Goal: Book appointment/travel/reservation

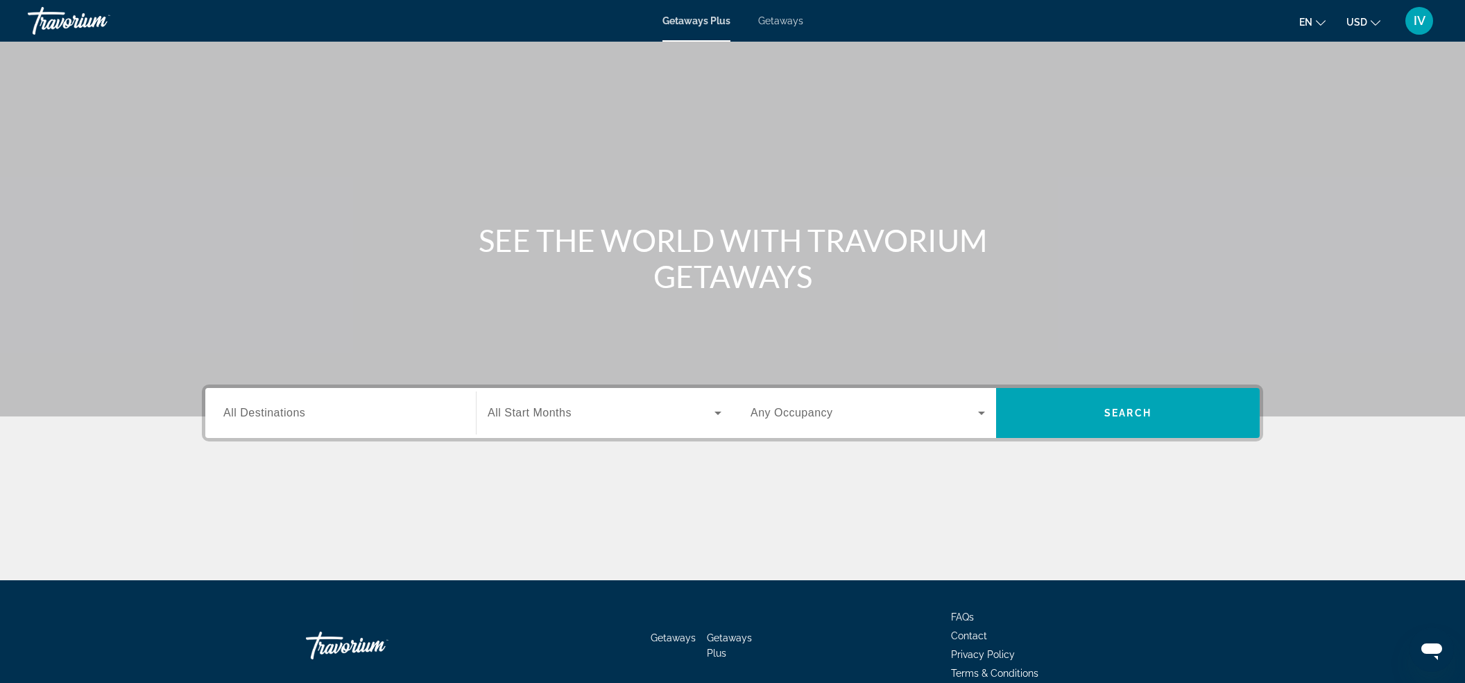
click at [784, 21] on span "Getaways" at bounding box center [780, 20] width 45 height 11
click at [393, 427] on div "Search widget" at bounding box center [340, 413] width 235 height 40
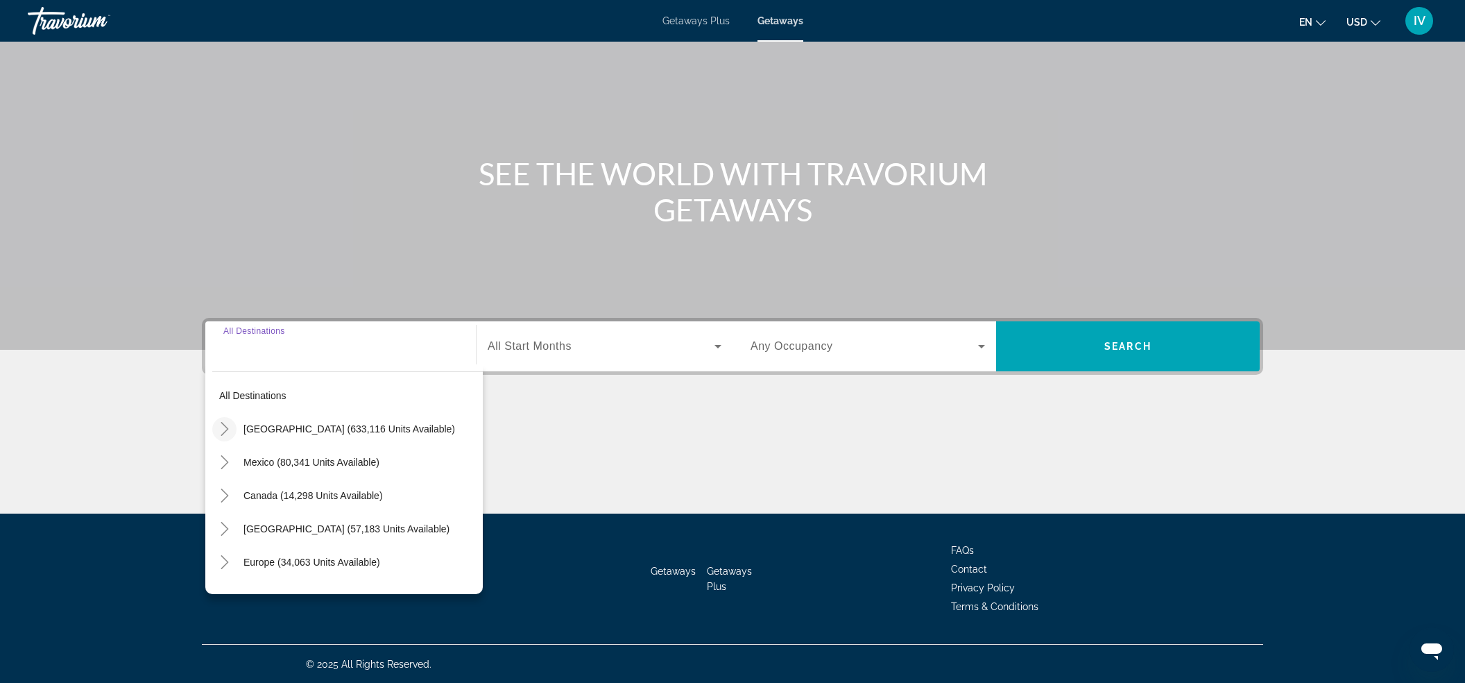
click at [224, 431] on icon "Toggle United States (633,116 units available)" at bounding box center [225, 429] width 8 height 14
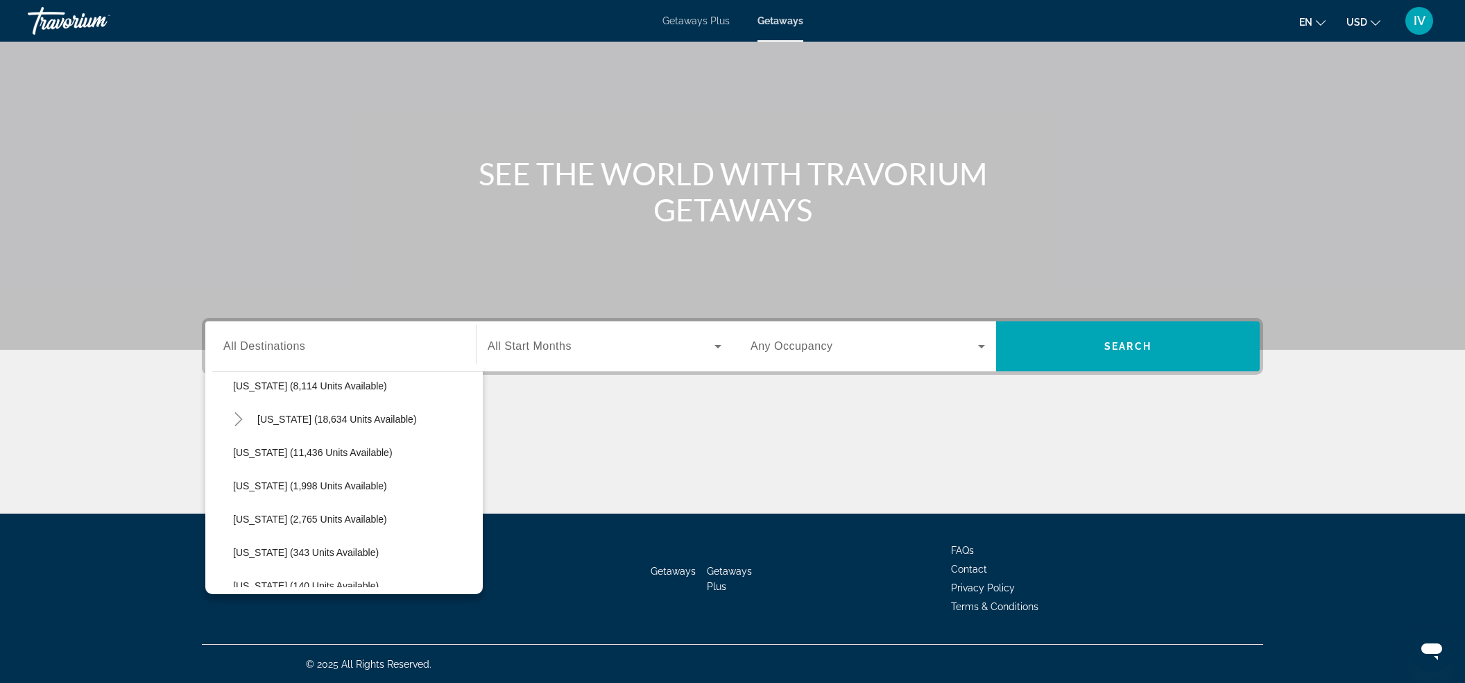
scroll to position [317, 0]
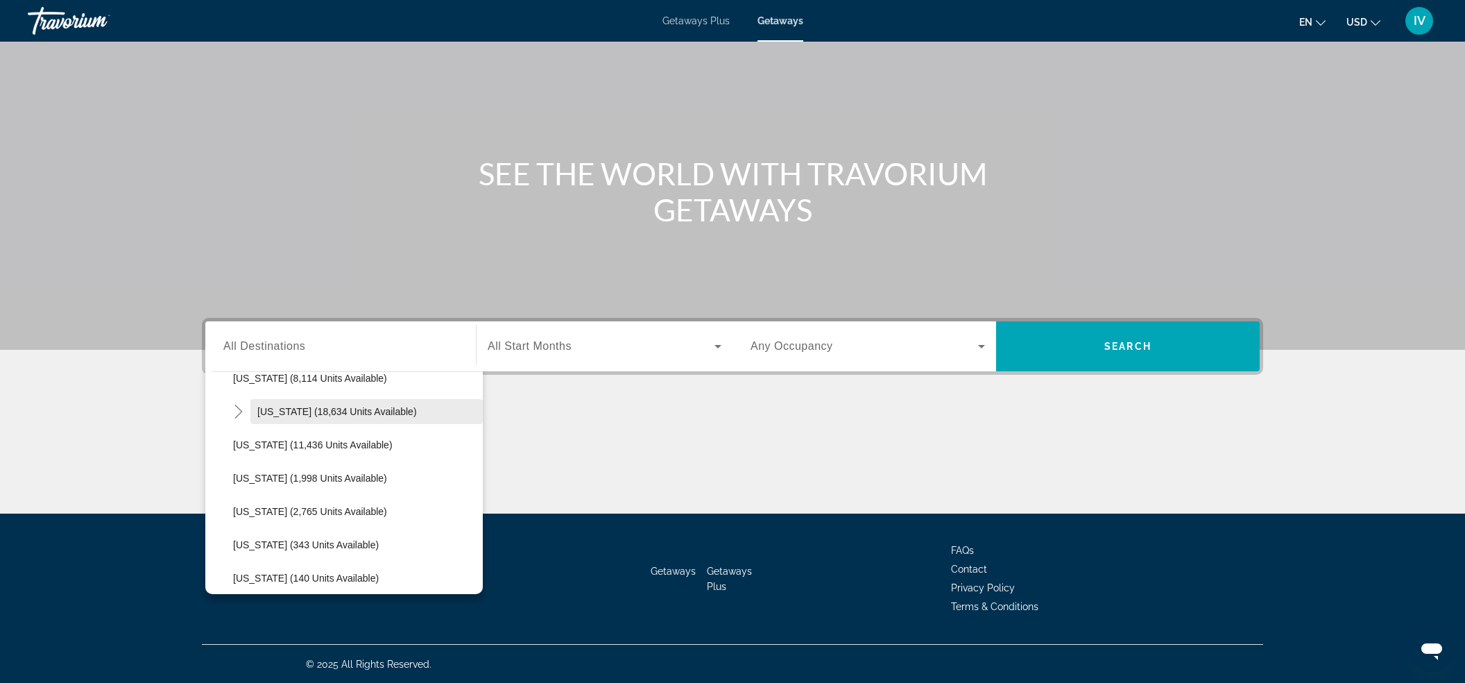
click at [281, 414] on span "[US_STATE] (18,634 units available)" at bounding box center [337, 411] width 160 height 11
type input "**********"
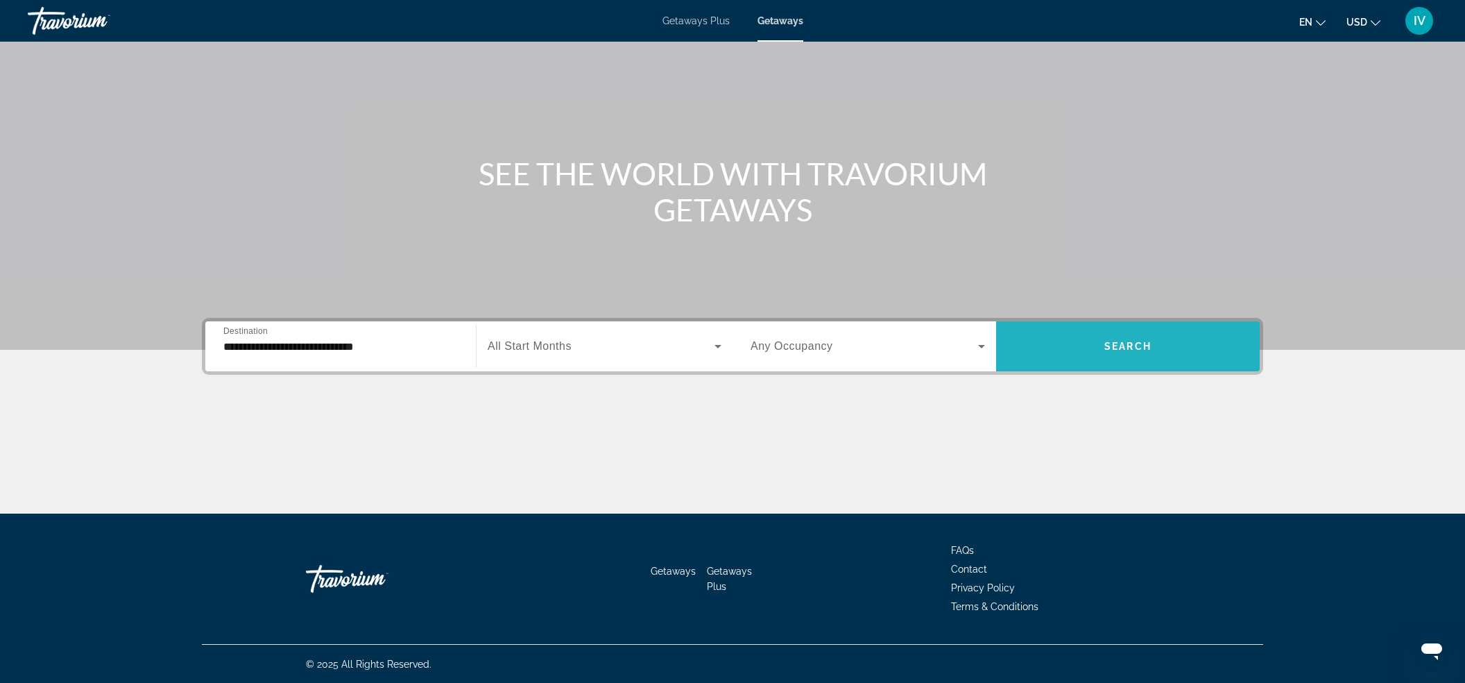
click at [1120, 346] on span "Search" at bounding box center [1128, 346] width 47 height 11
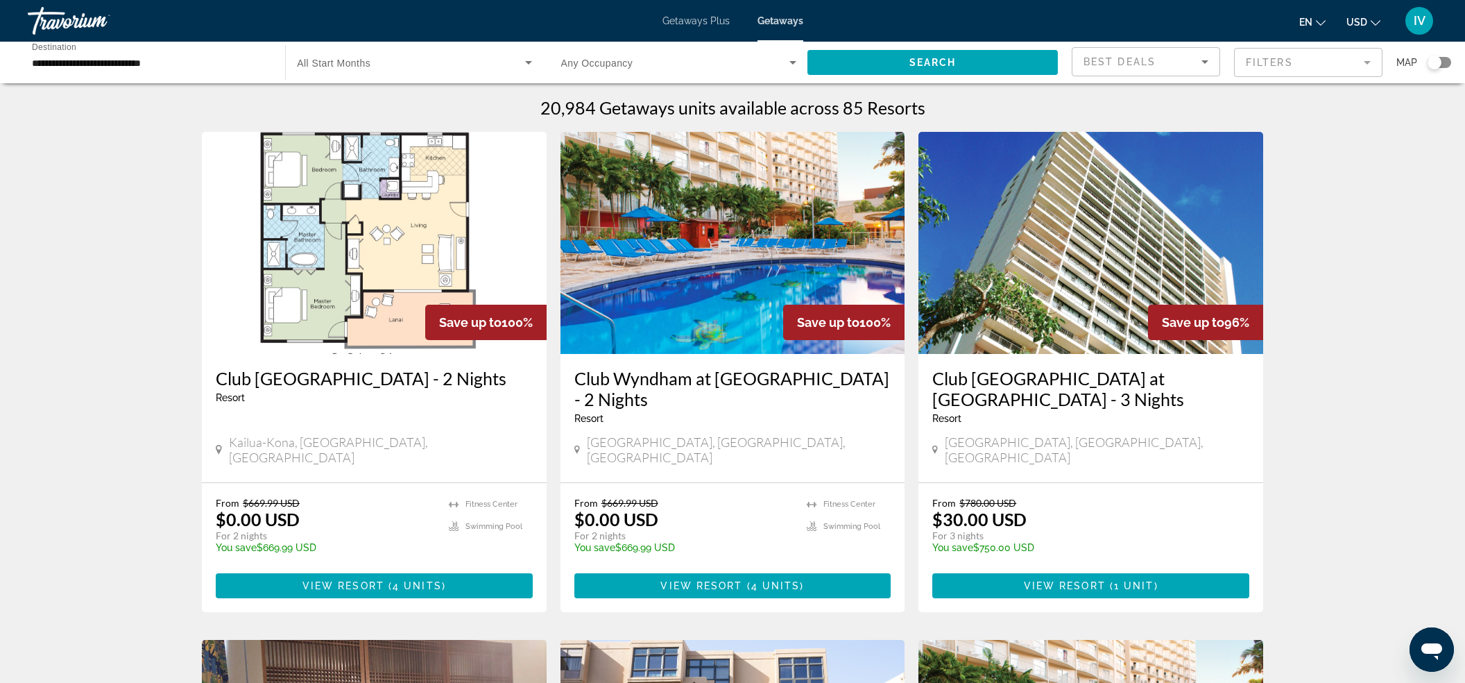
click at [1265, 71] on mat-form-field "Filters" at bounding box center [1308, 62] width 148 height 29
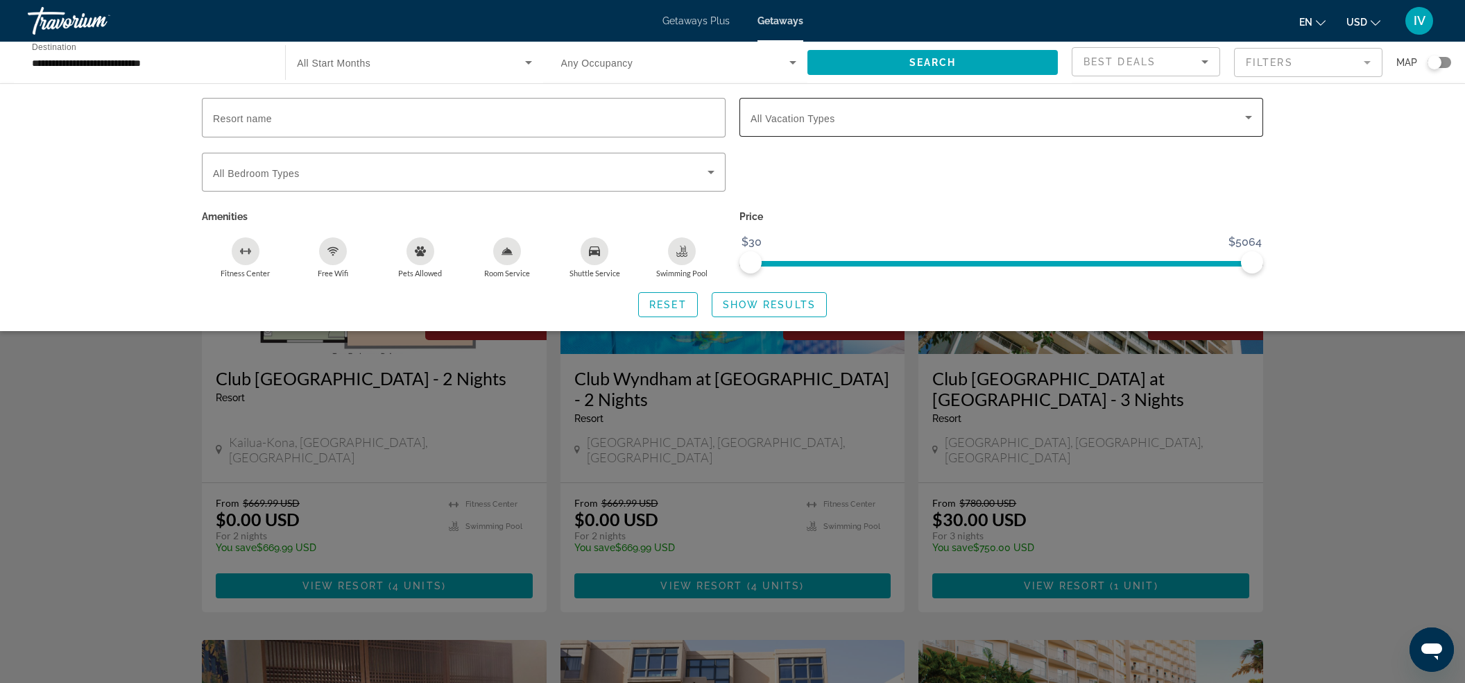
click at [806, 124] on div "Vacation Types All Vacation Types" at bounding box center [1002, 117] width 502 height 39
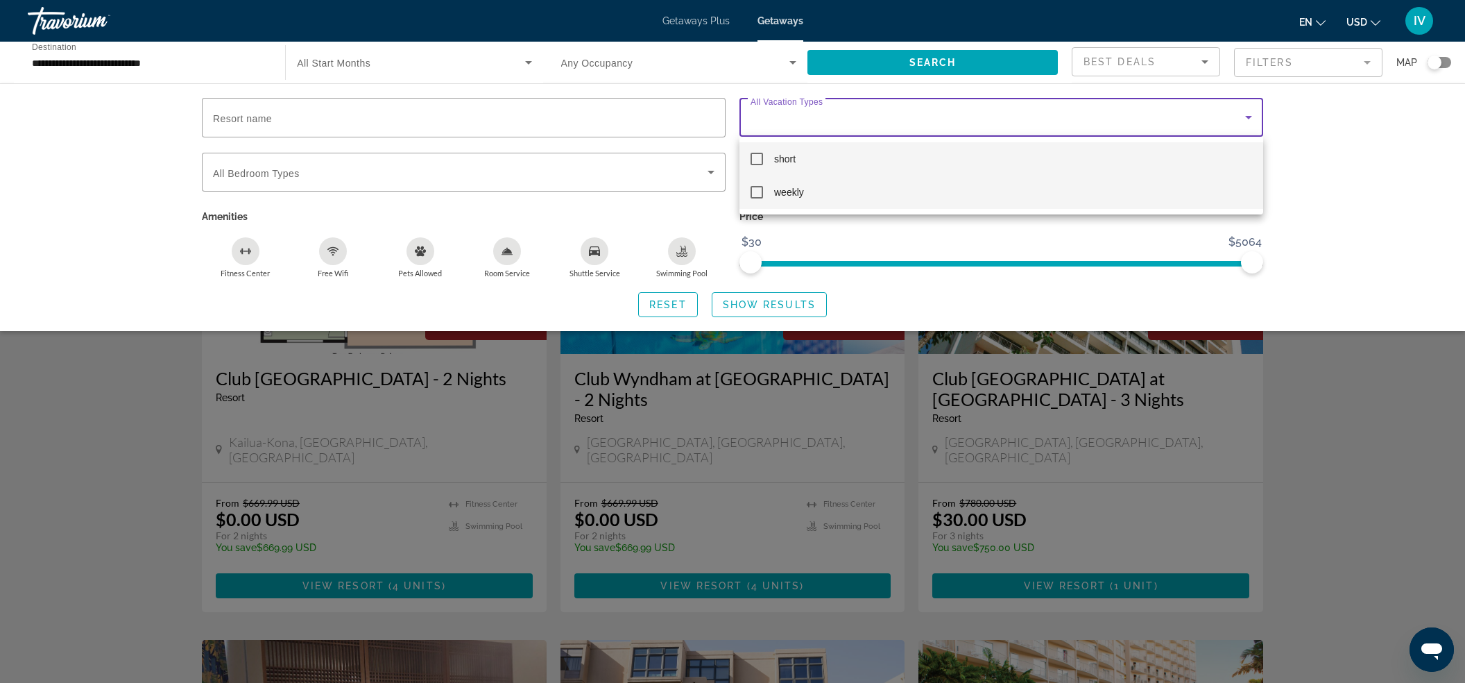
click at [760, 192] on mat-pseudo-checkbox at bounding box center [757, 192] width 12 height 12
click at [765, 304] on div at bounding box center [732, 341] width 1465 height 683
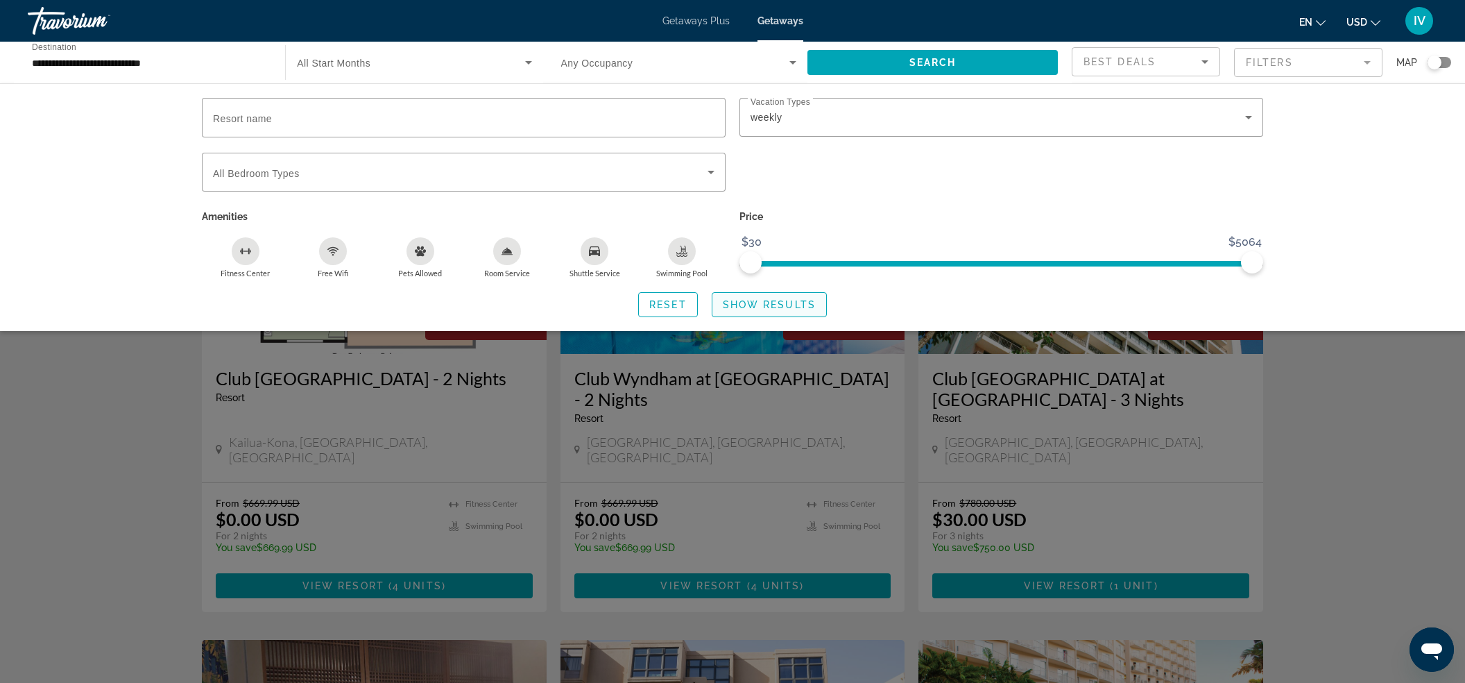
click at [767, 300] on span "Show Results" at bounding box center [769, 304] width 93 height 11
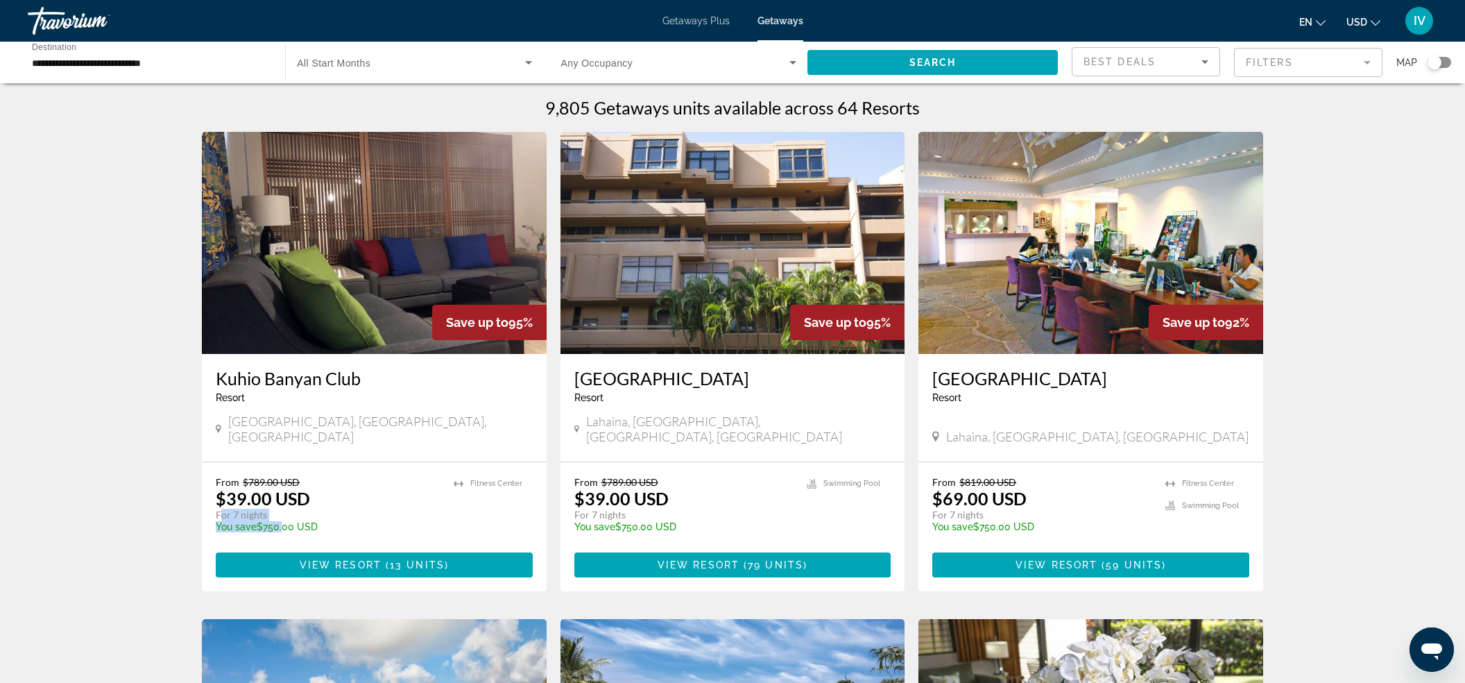
drag, startPoint x: 220, startPoint y: 502, endPoint x: 278, endPoint y: 508, distance: 58.6
click at [278, 508] on div "From $789.00 USD $39.00 USD For 7 nights You save $750.00 USD temp" at bounding box center [328, 509] width 224 height 66
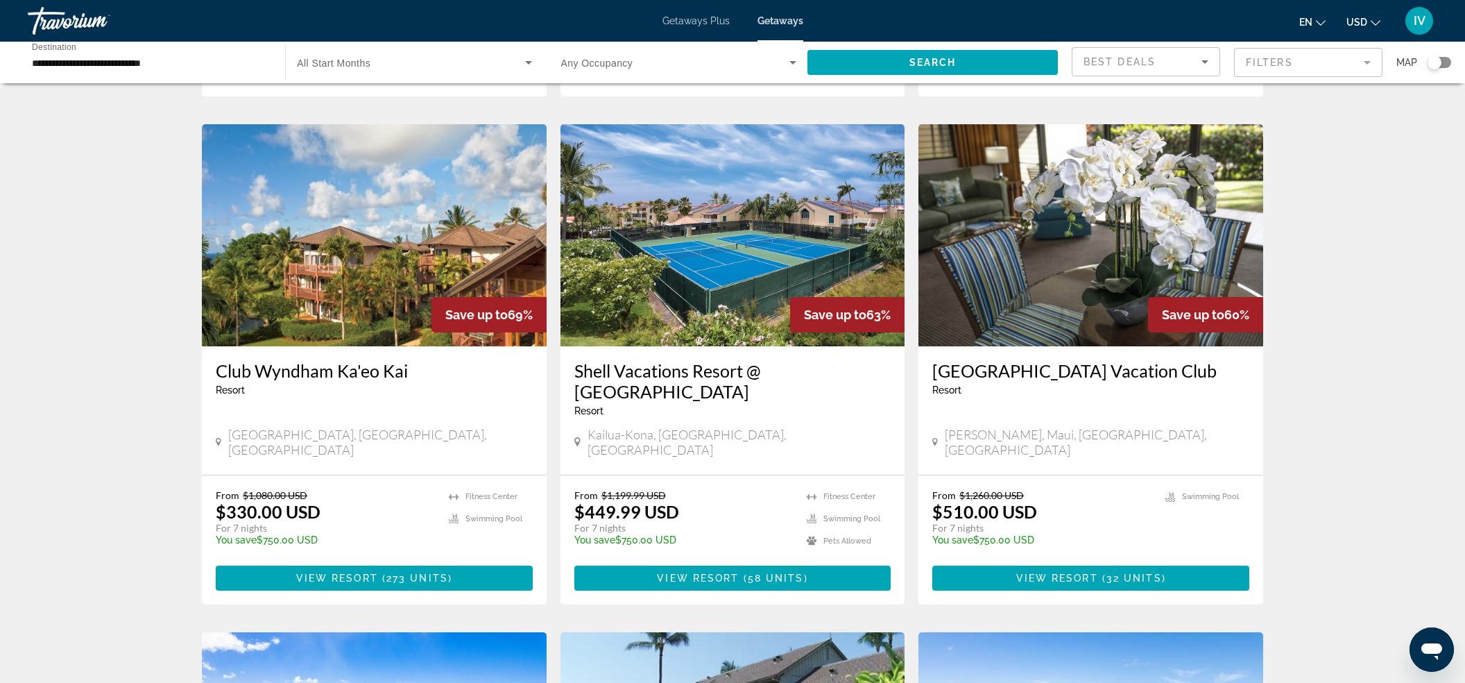
scroll to position [498, 0]
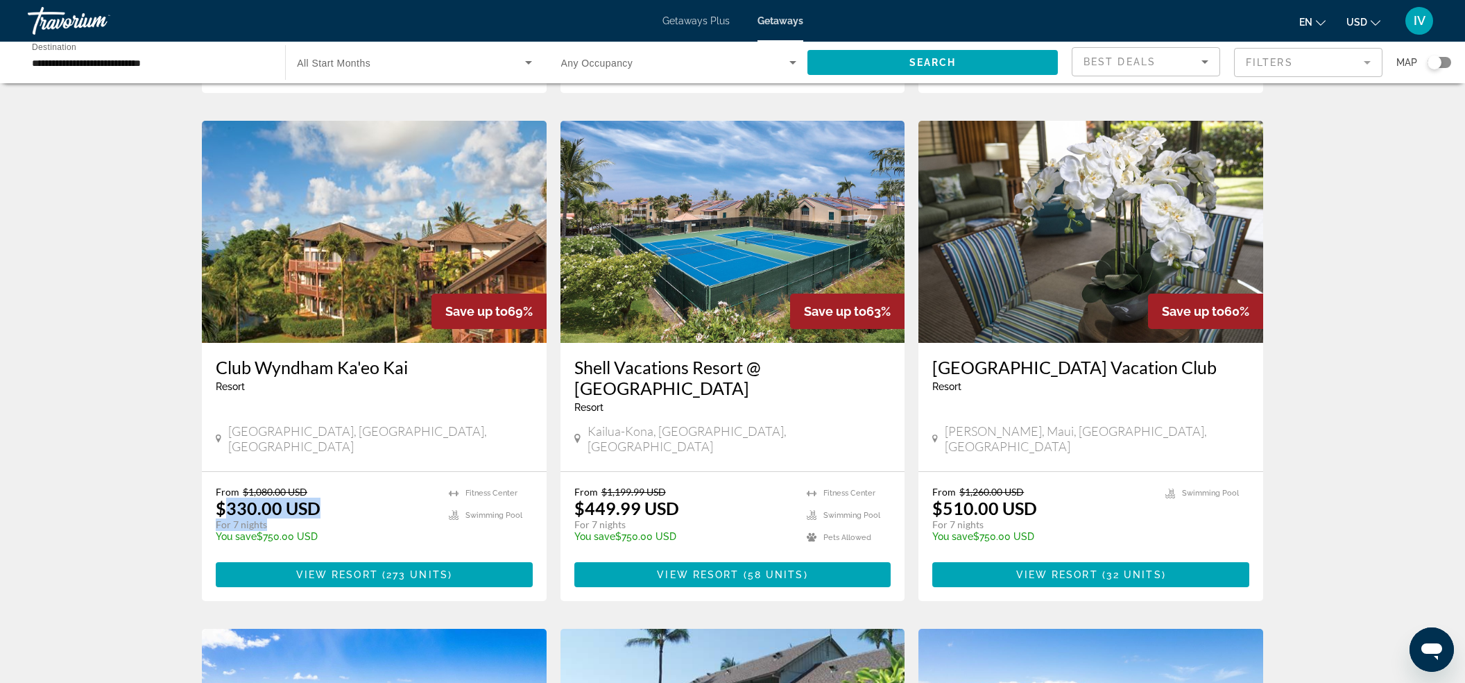
drag, startPoint x: 226, startPoint y: 486, endPoint x: 279, endPoint y: 487, distance: 53.4
click at [279, 487] on div "From $1,080.00 USD $330.00 USD For 7 nights You save $750.00 USD temp" at bounding box center [325, 519] width 219 height 66
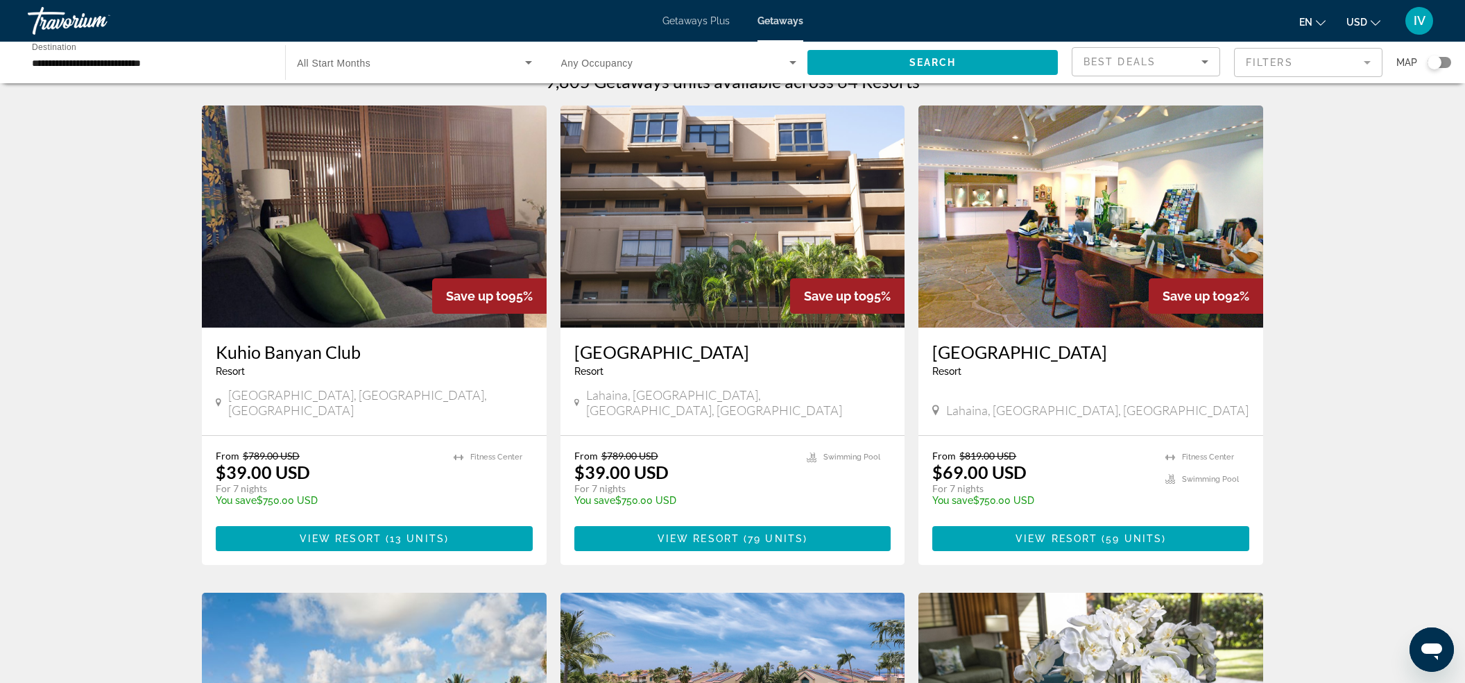
scroll to position [0, 0]
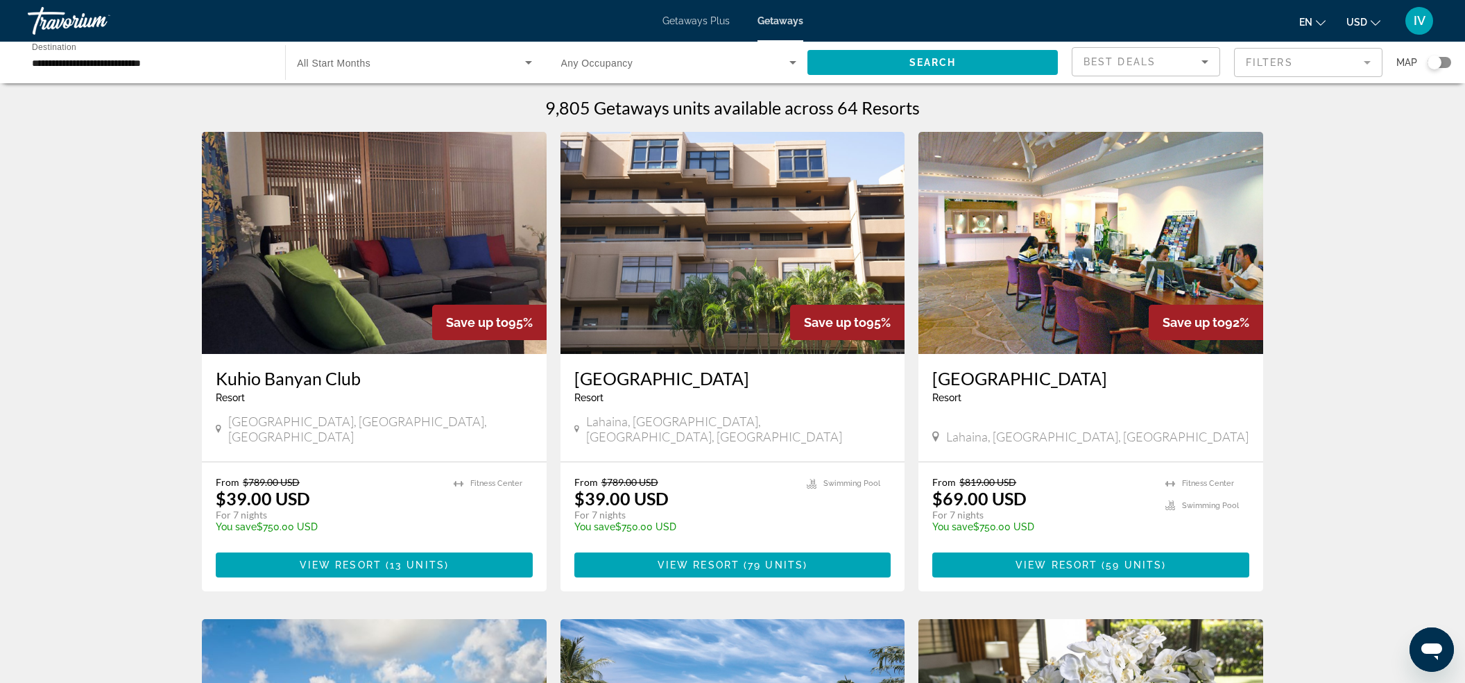
click at [348, 289] on img "Main content" at bounding box center [374, 243] width 345 height 222
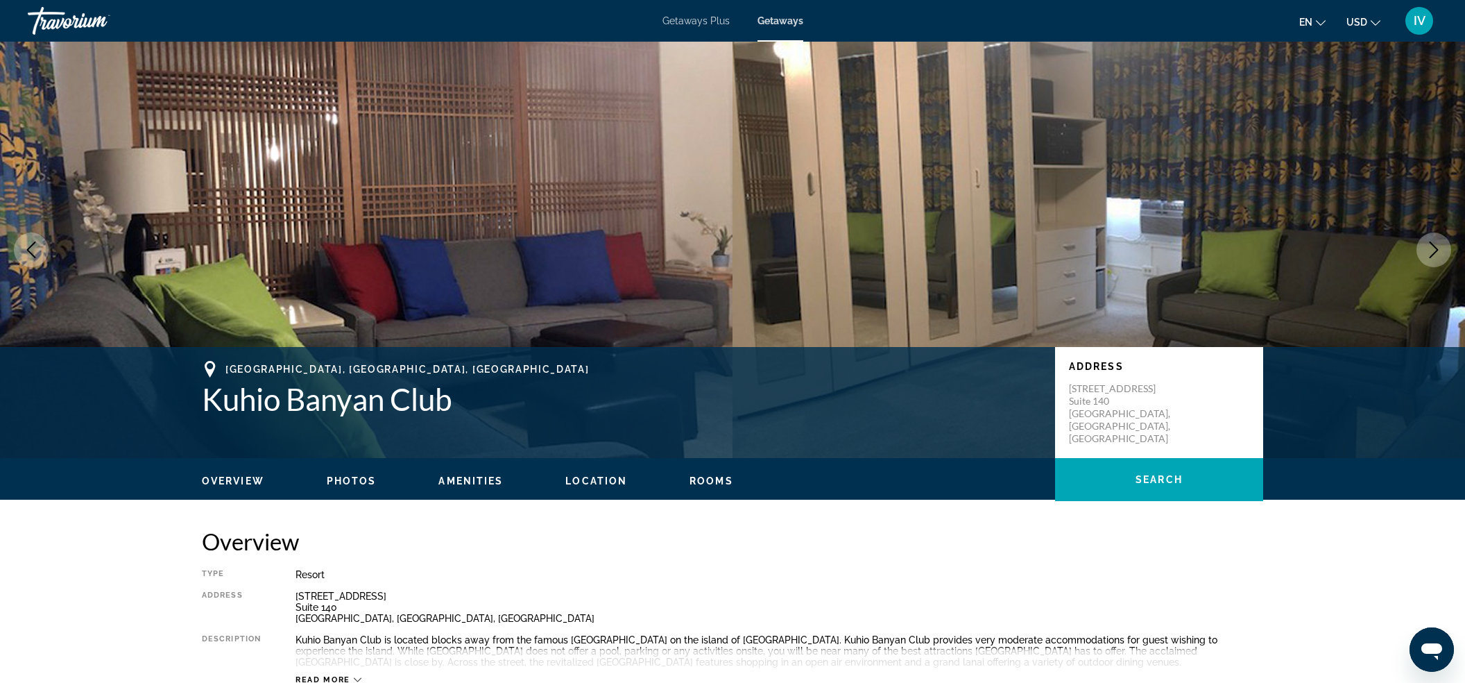
click at [1447, 249] on button "Next image" at bounding box center [1434, 249] width 35 height 35
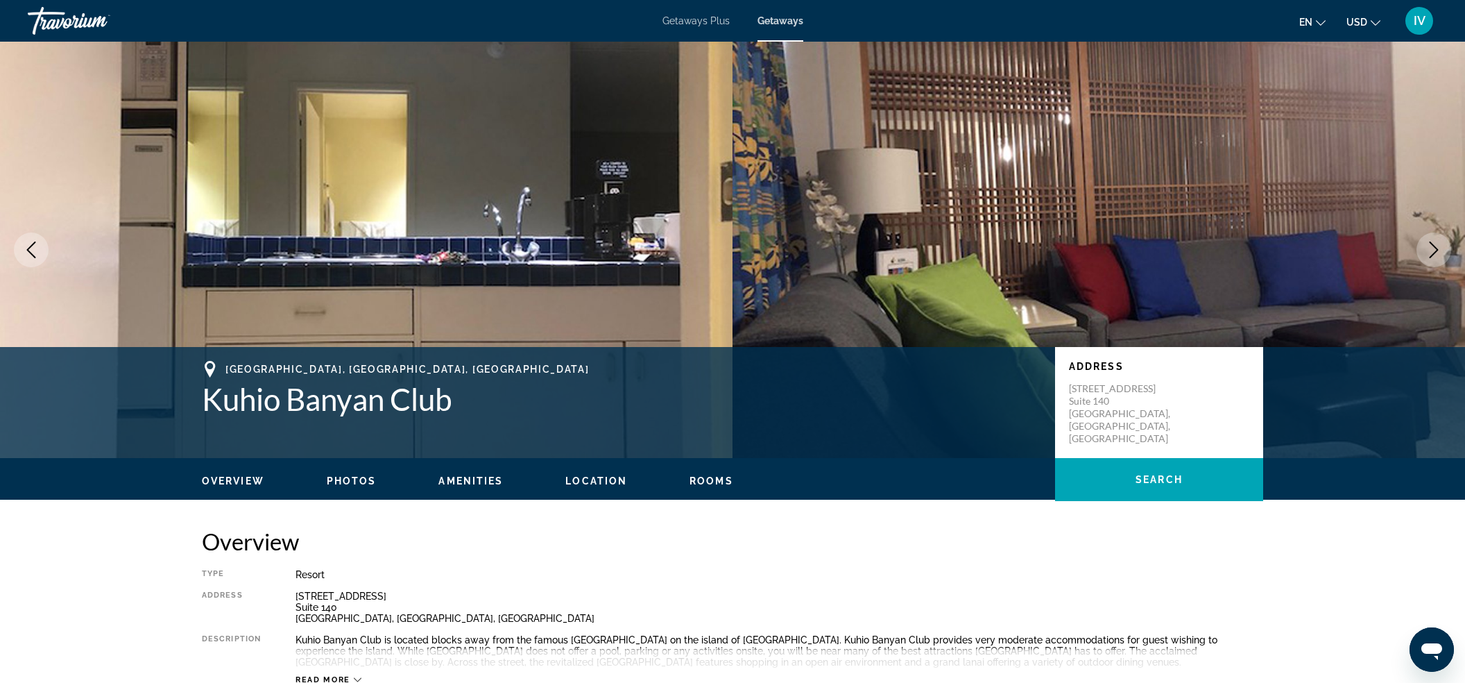
click at [1445, 248] on button "Next image" at bounding box center [1434, 249] width 35 height 35
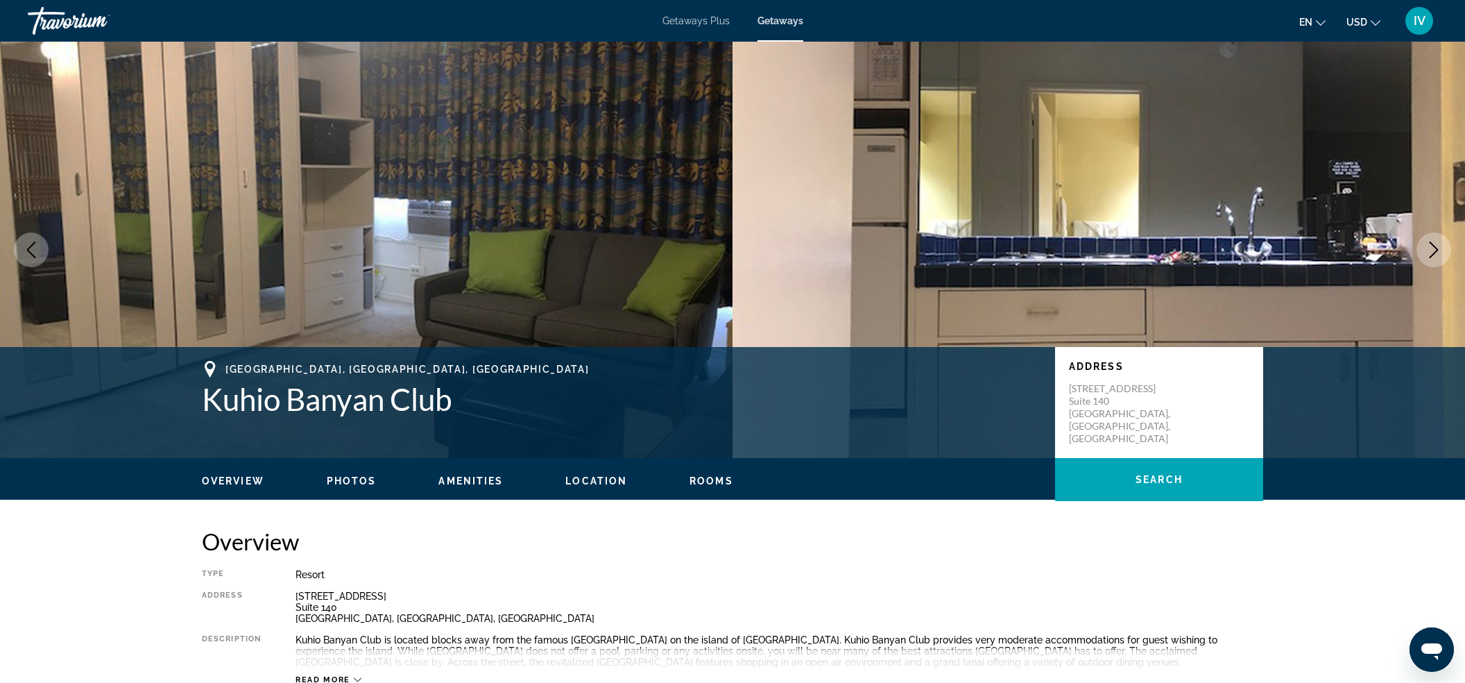
click at [1445, 248] on button "Next image" at bounding box center [1434, 249] width 35 height 35
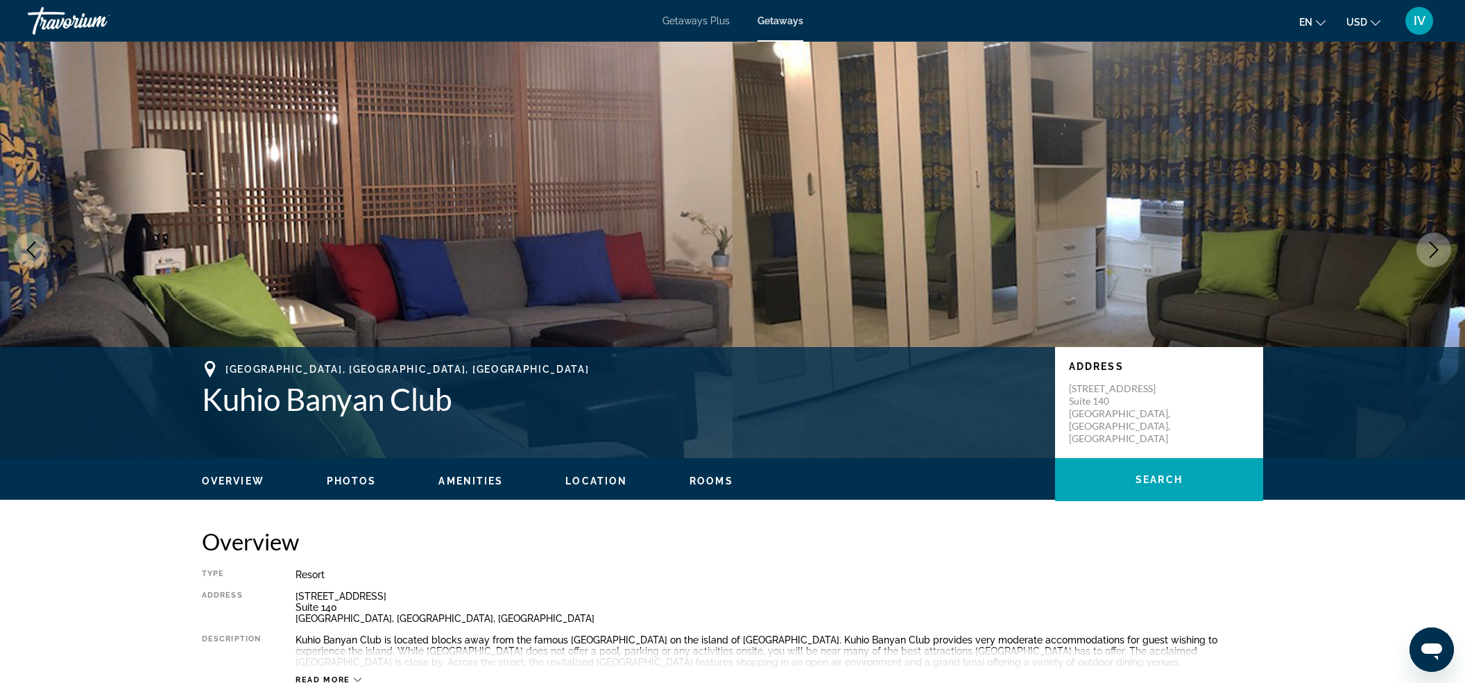
click at [1445, 248] on button "Next image" at bounding box center [1434, 249] width 35 height 35
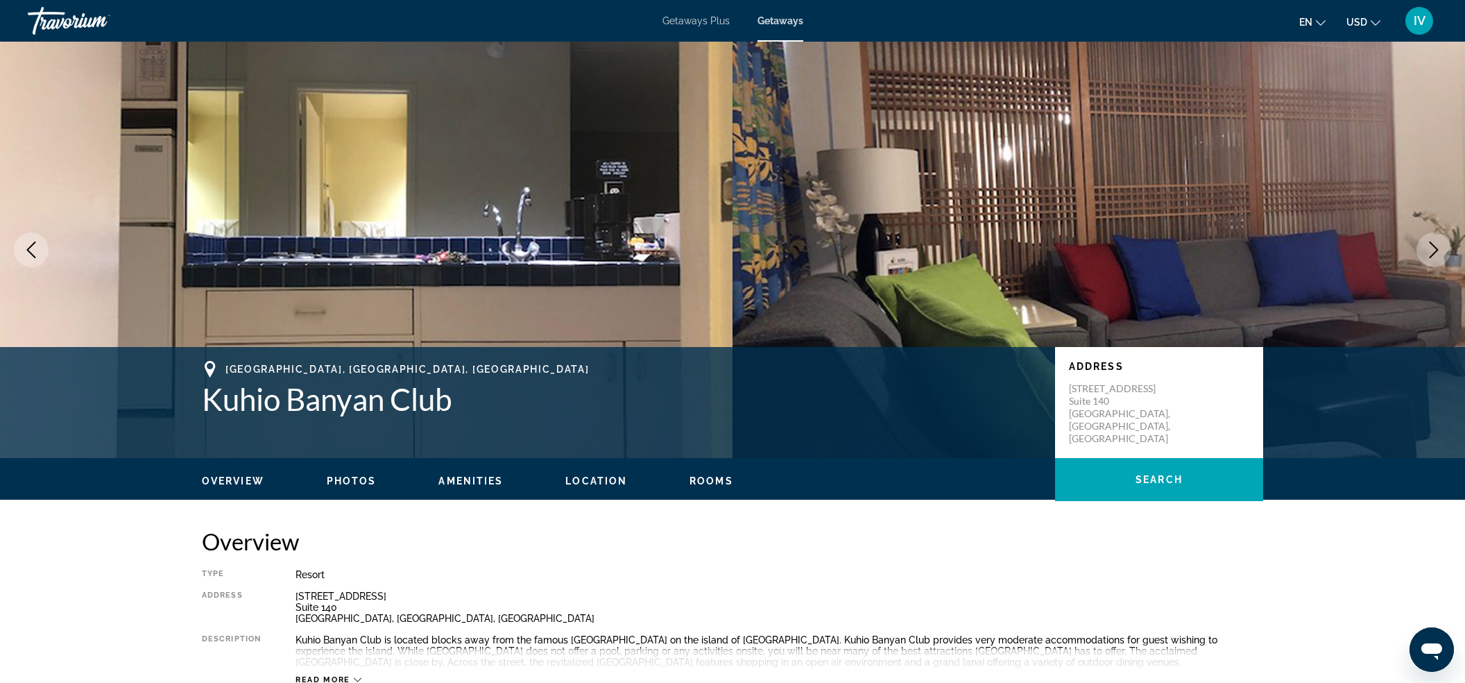
click at [1445, 248] on button "Next image" at bounding box center [1434, 249] width 35 height 35
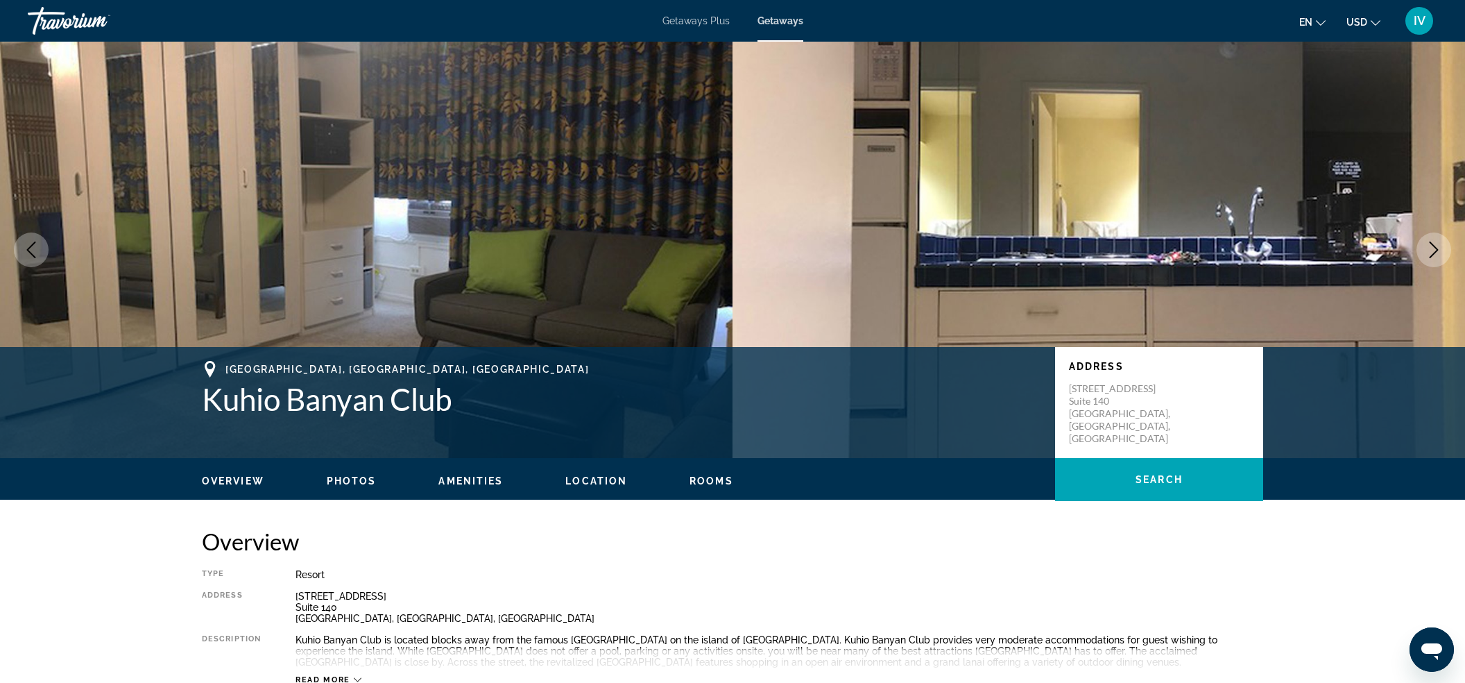
click at [1445, 247] on button "Next image" at bounding box center [1434, 249] width 35 height 35
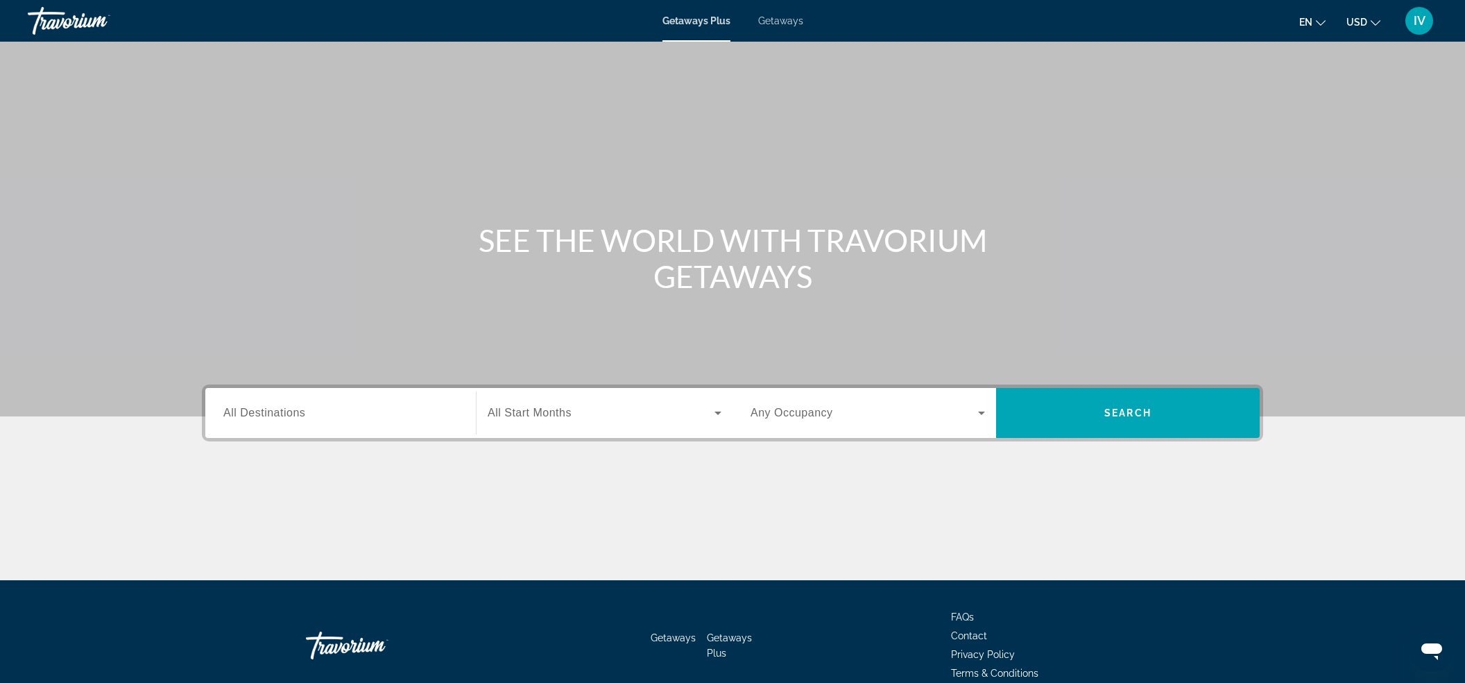
scroll to position [67, 0]
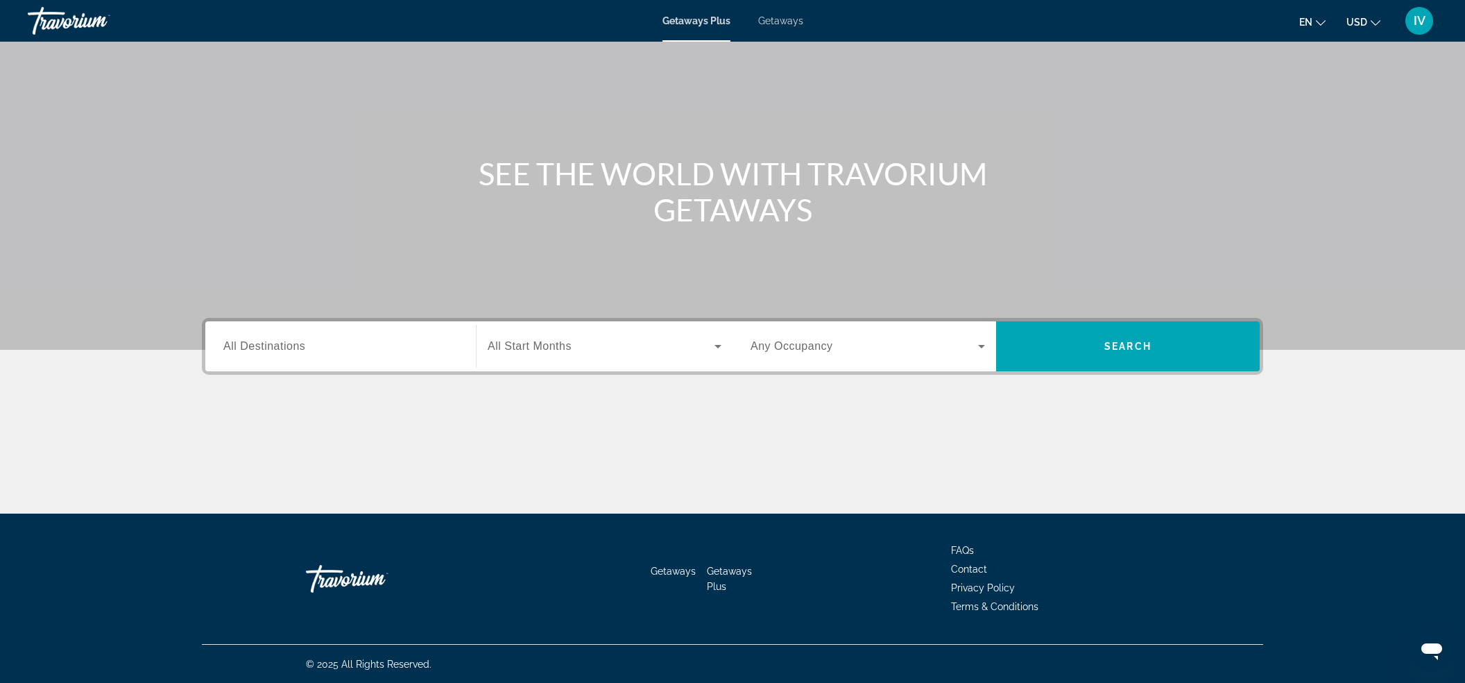
click at [304, 352] on input "Destination All Destinations" at bounding box center [340, 347] width 235 height 17
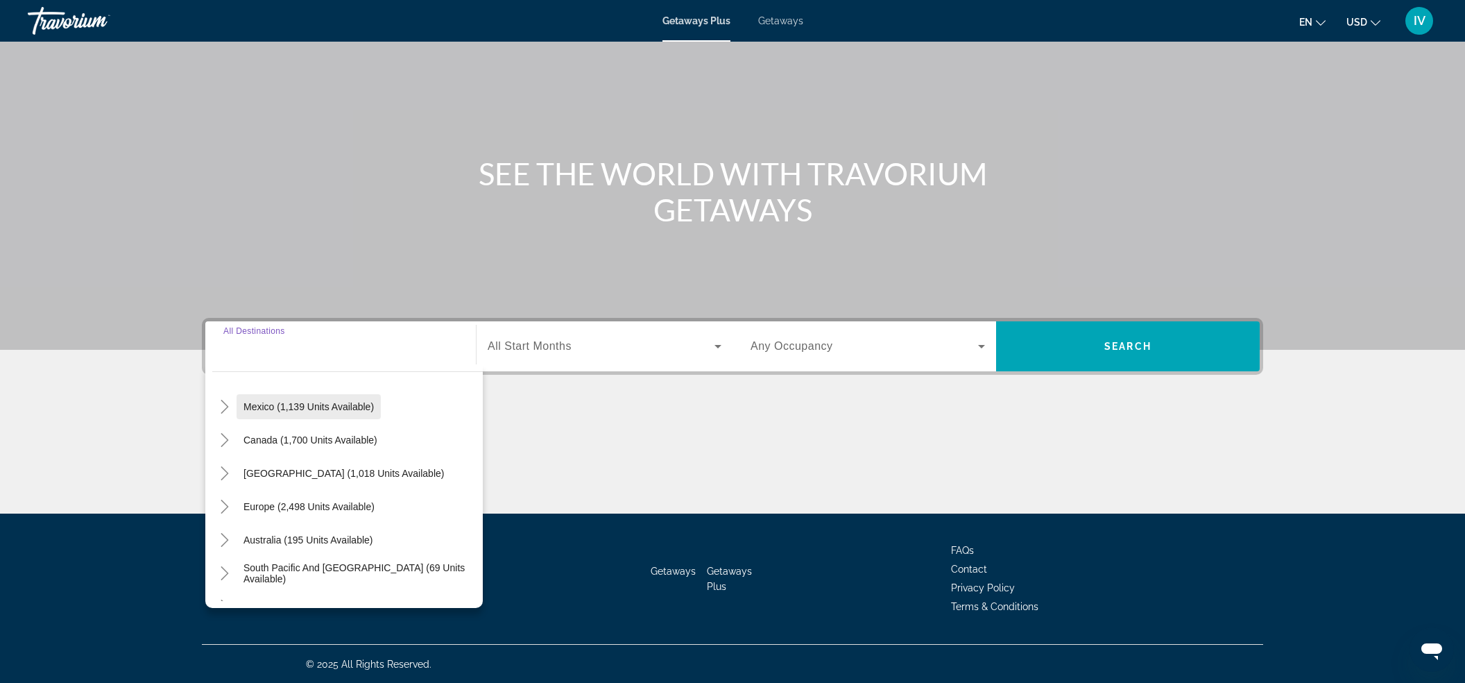
scroll to position [0, 0]
click at [235, 443] on mat-icon "Toggle United States (32,075 units available)" at bounding box center [224, 440] width 24 height 24
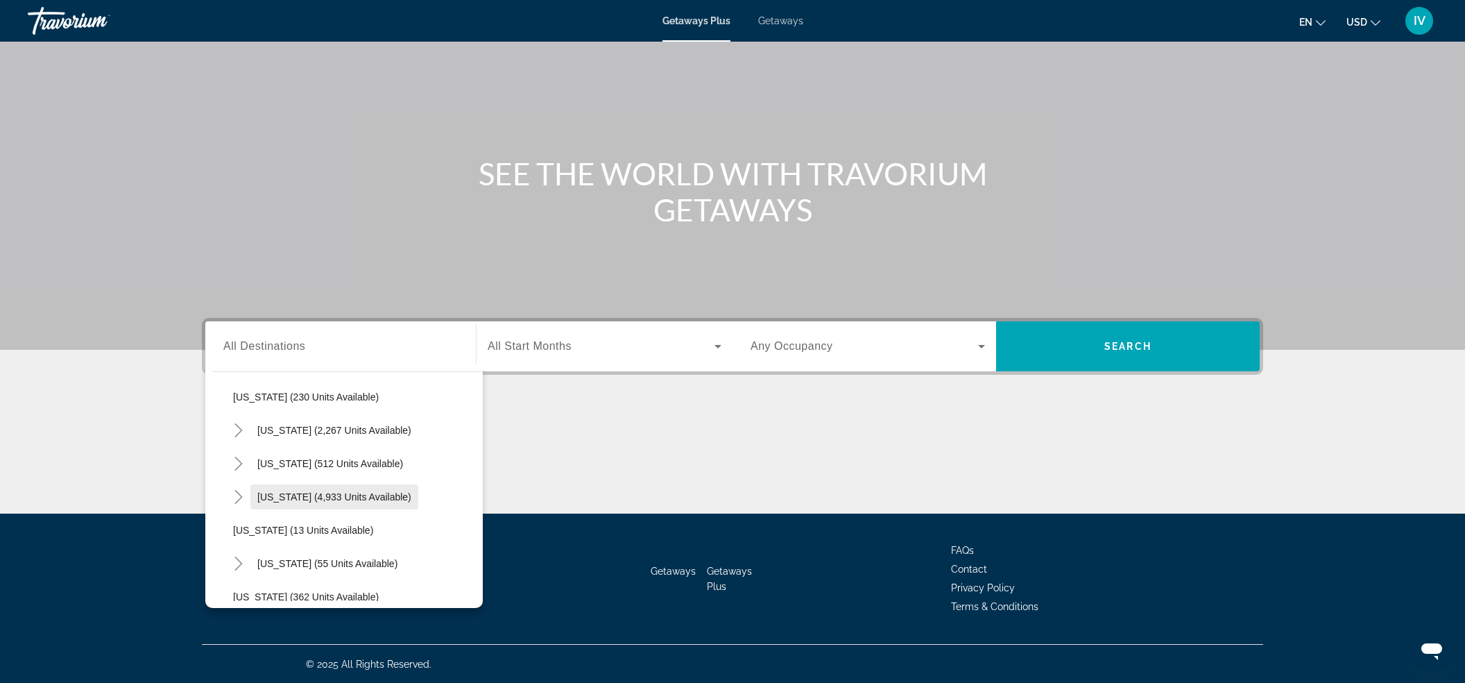
scroll to position [129, 0]
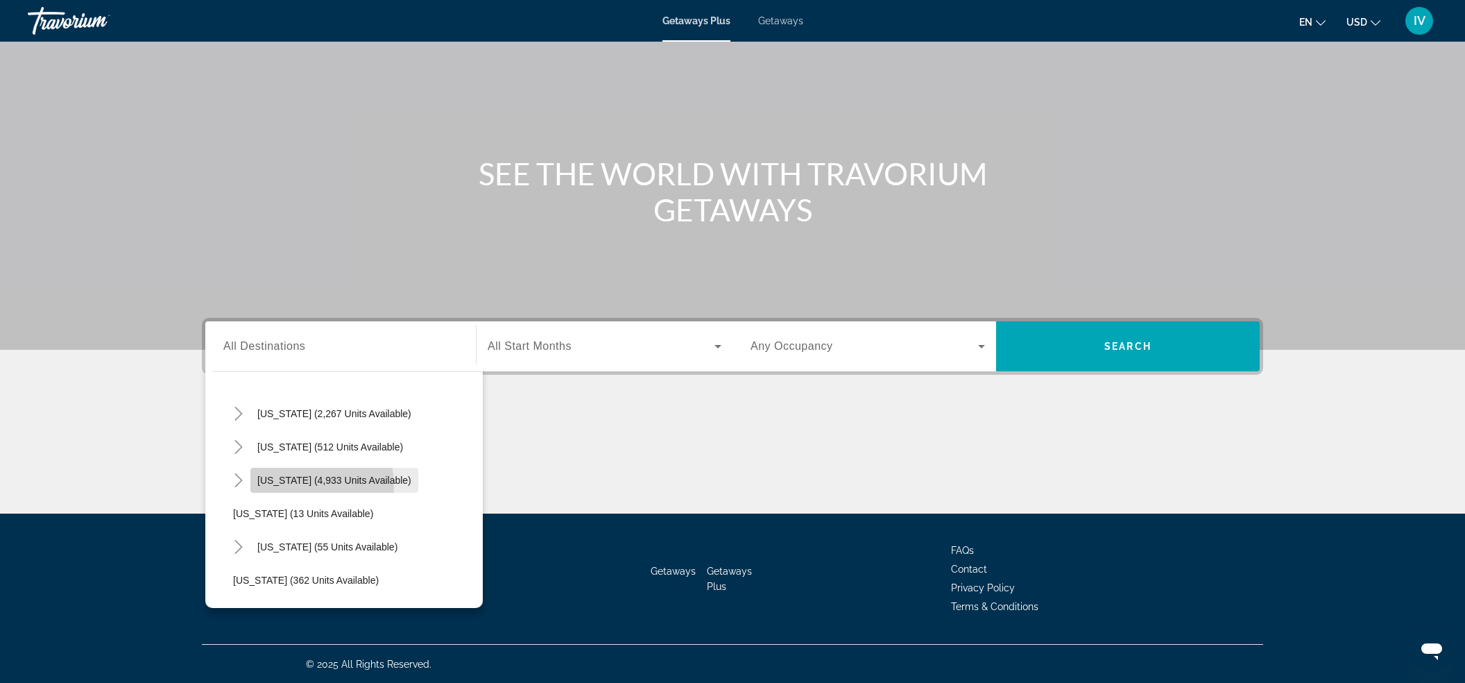
click at [294, 485] on span "Search widget" at bounding box center [334, 480] width 168 height 33
type input "**********"
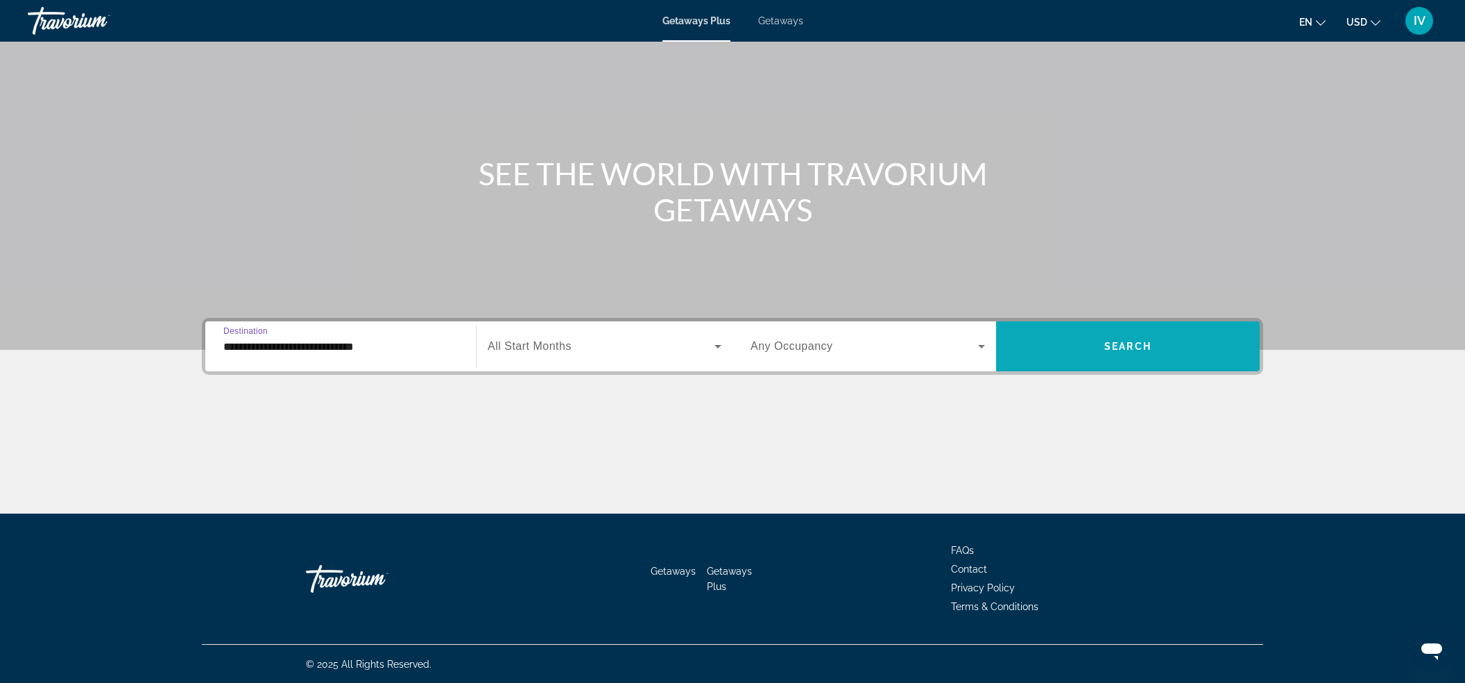
click at [1080, 355] on span "Search widget" at bounding box center [1128, 346] width 264 height 33
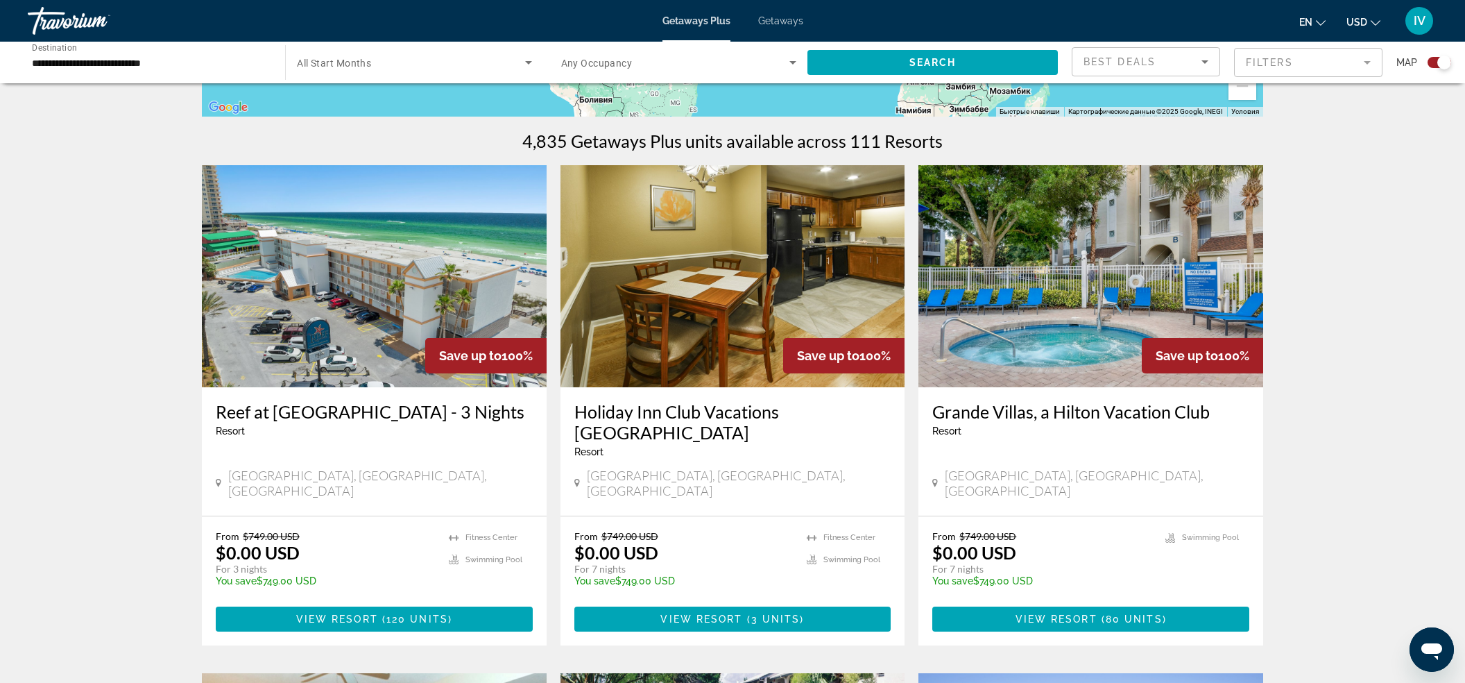
scroll to position [359, 0]
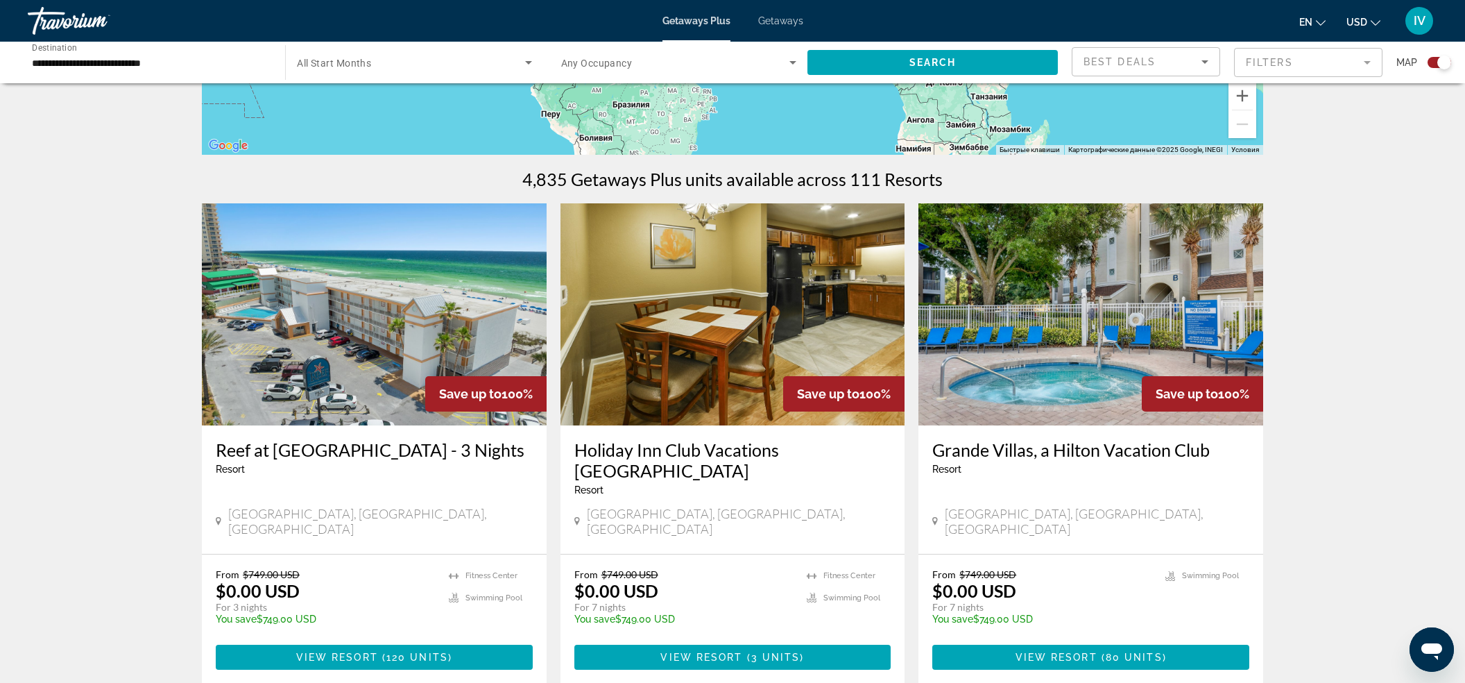
click at [1324, 59] on mat-form-field "Filters" at bounding box center [1308, 62] width 148 height 29
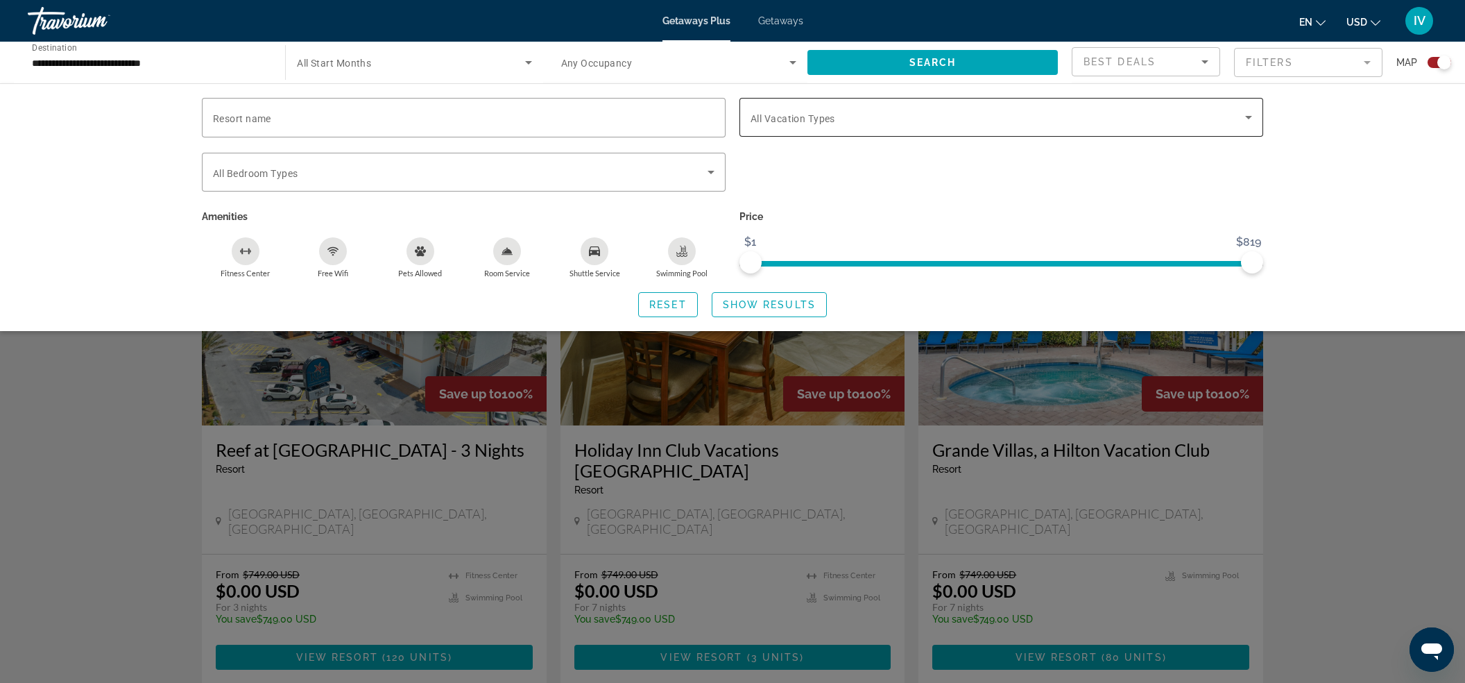
click at [862, 114] on span "Search widget" at bounding box center [998, 117] width 495 height 17
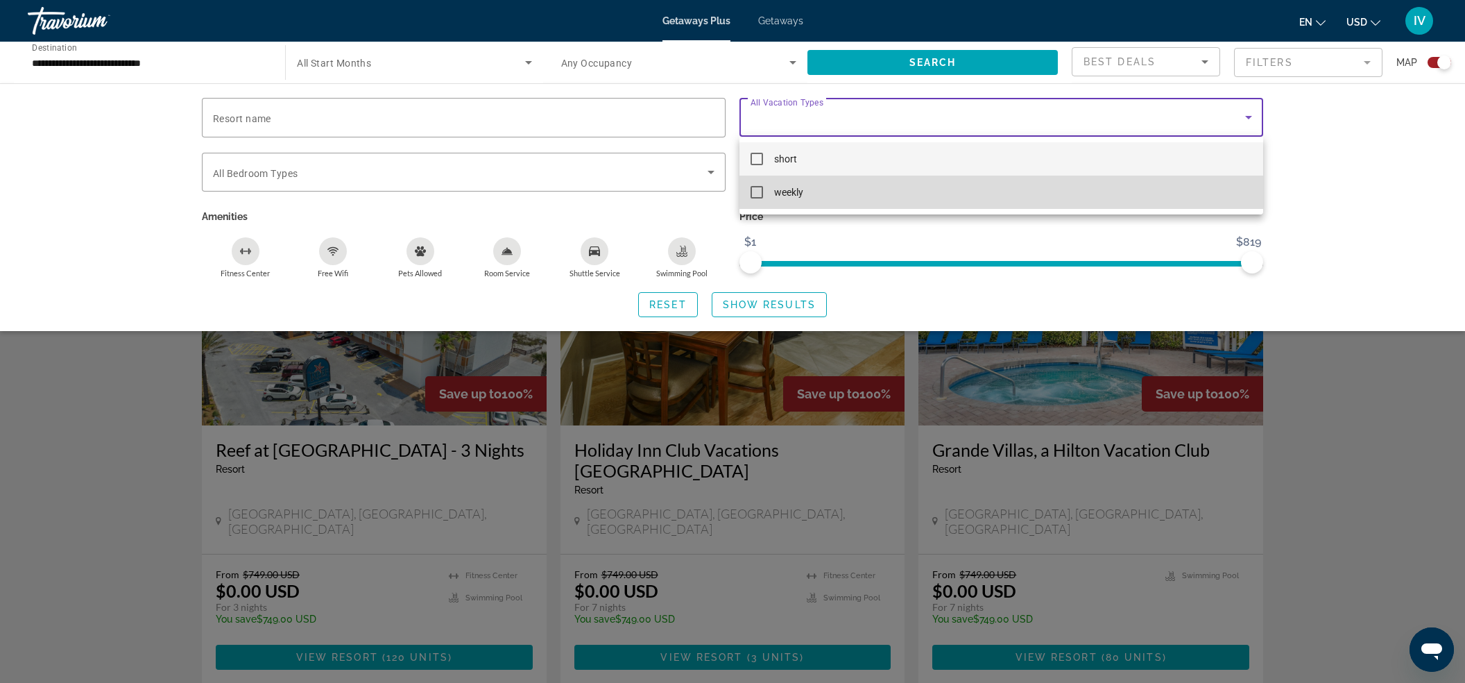
click at [756, 188] on mat-pseudo-checkbox at bounding box center [757, 192] width 12 height 12
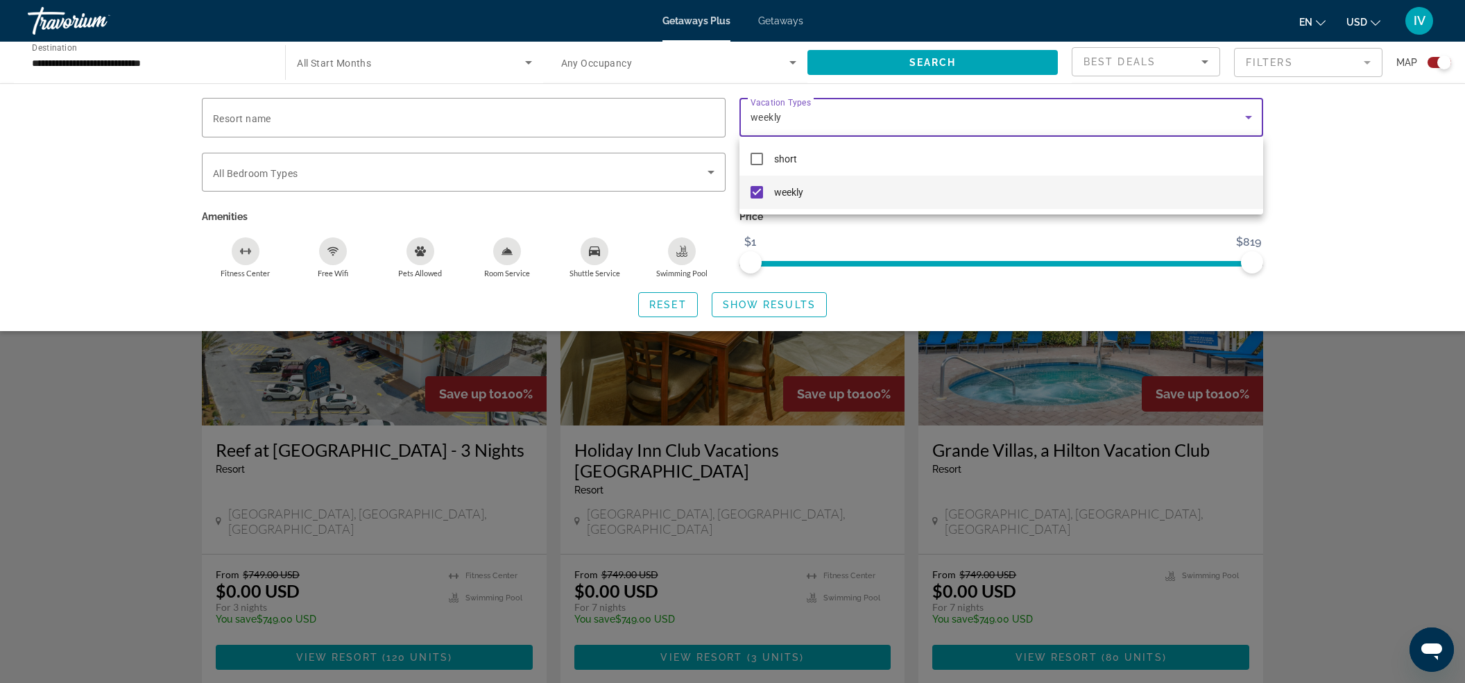
click at [752, 301] on div at bounding box center [732, 341] width 1465 height 683
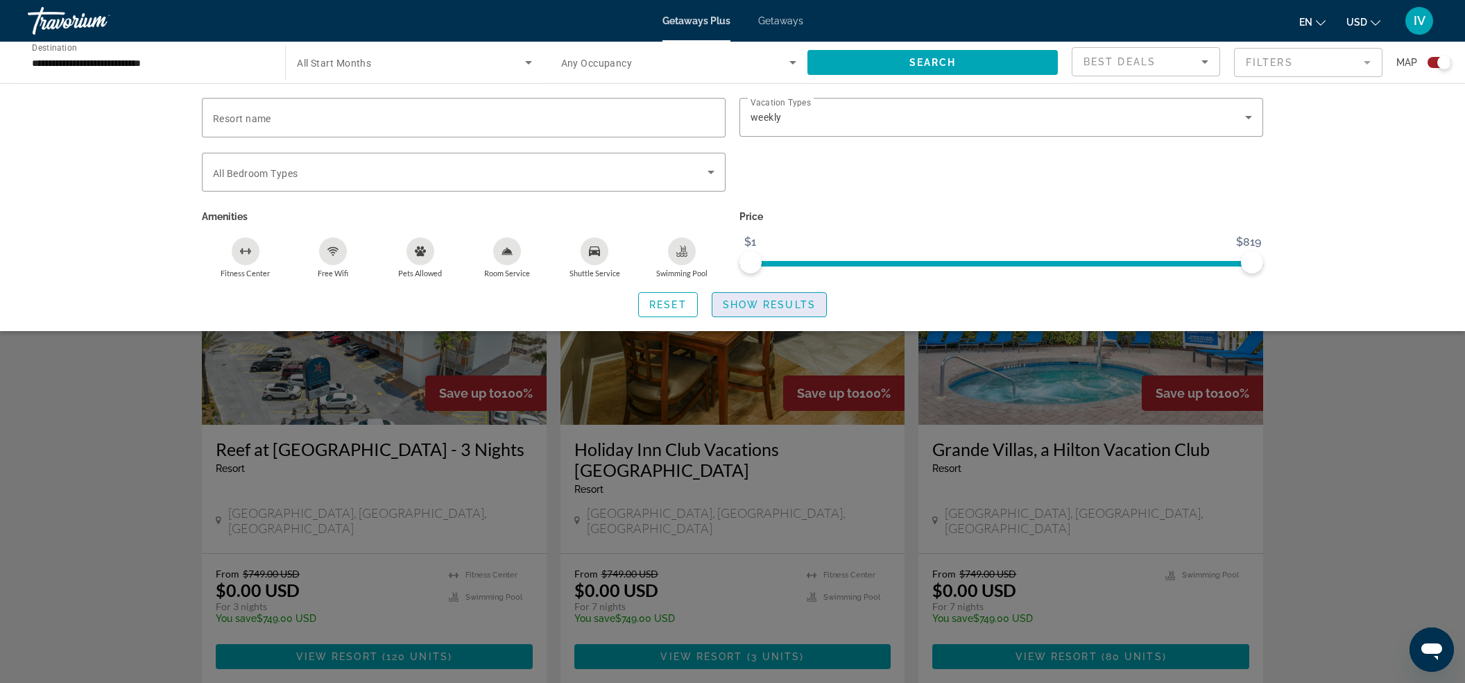
click at [756, 301] on span "Show Results" at bounding box center [769, 304] width 93 height 11
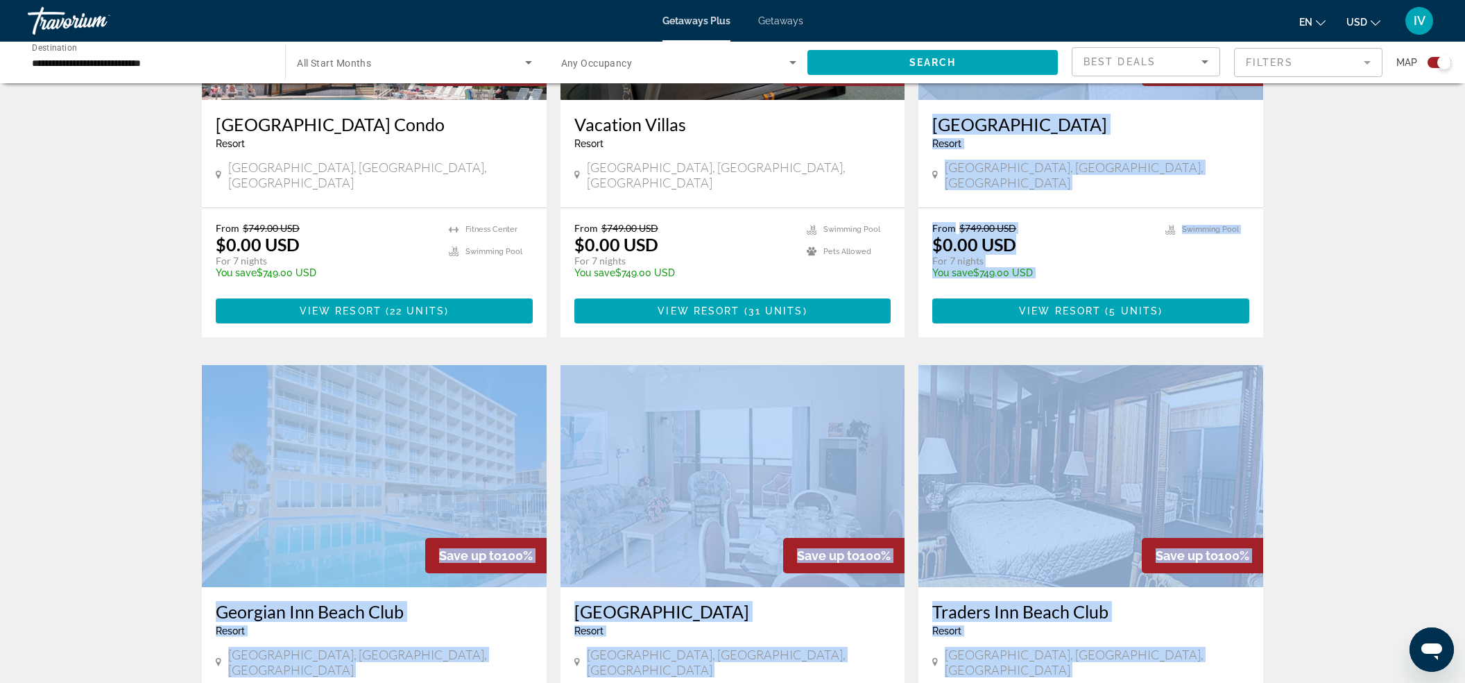
scroll to position [820, 0]
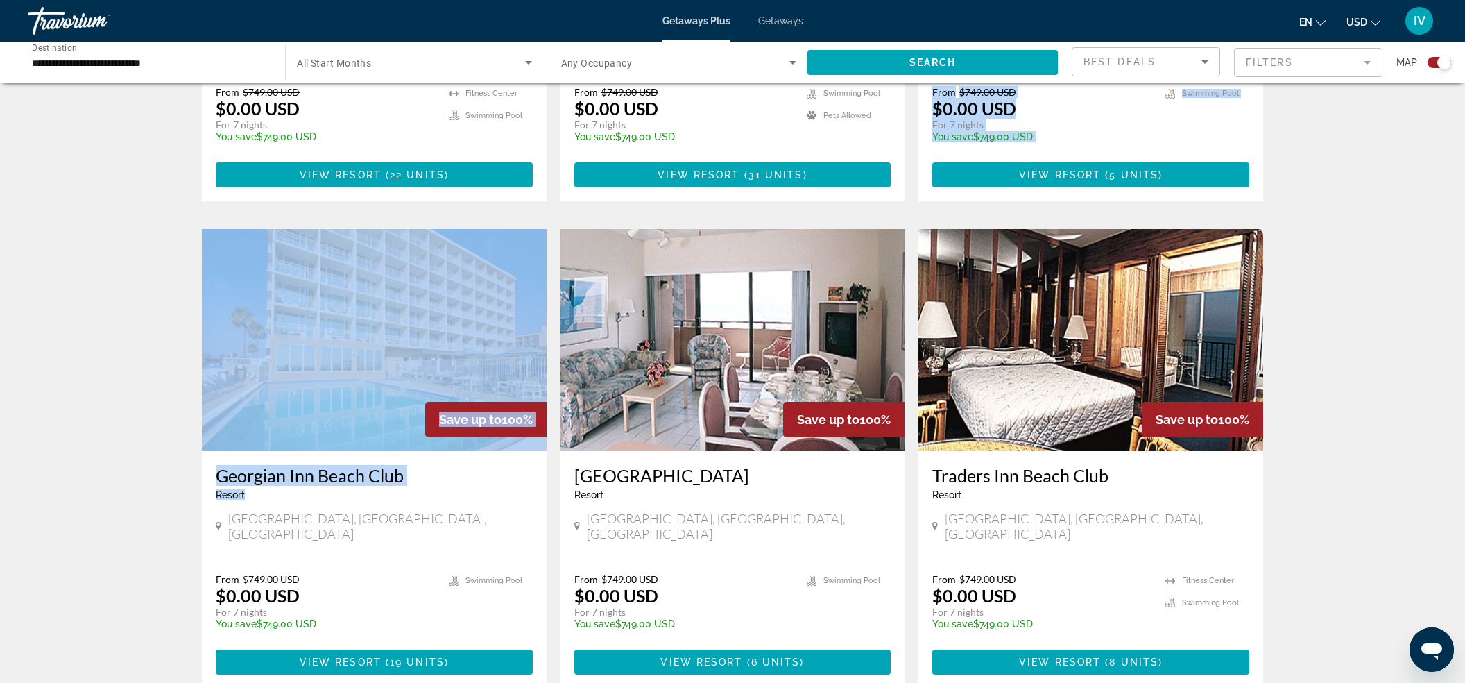
drag, startPoint x: 915, startPoint y: 269, endPoint x: 468, endPoint y: 484, distance: 495.9
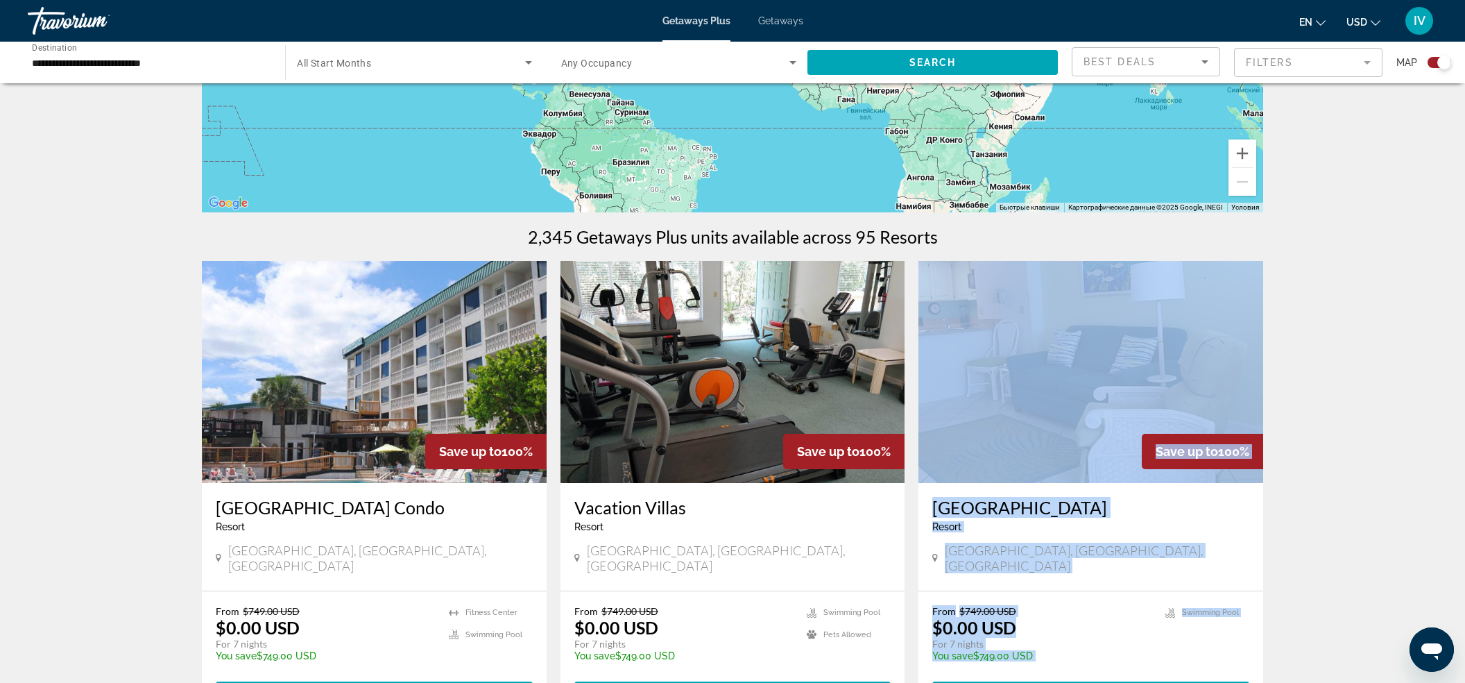
scroll to position [0, 0]
